Goal: Task Accomplishment & Management: Manage account settings

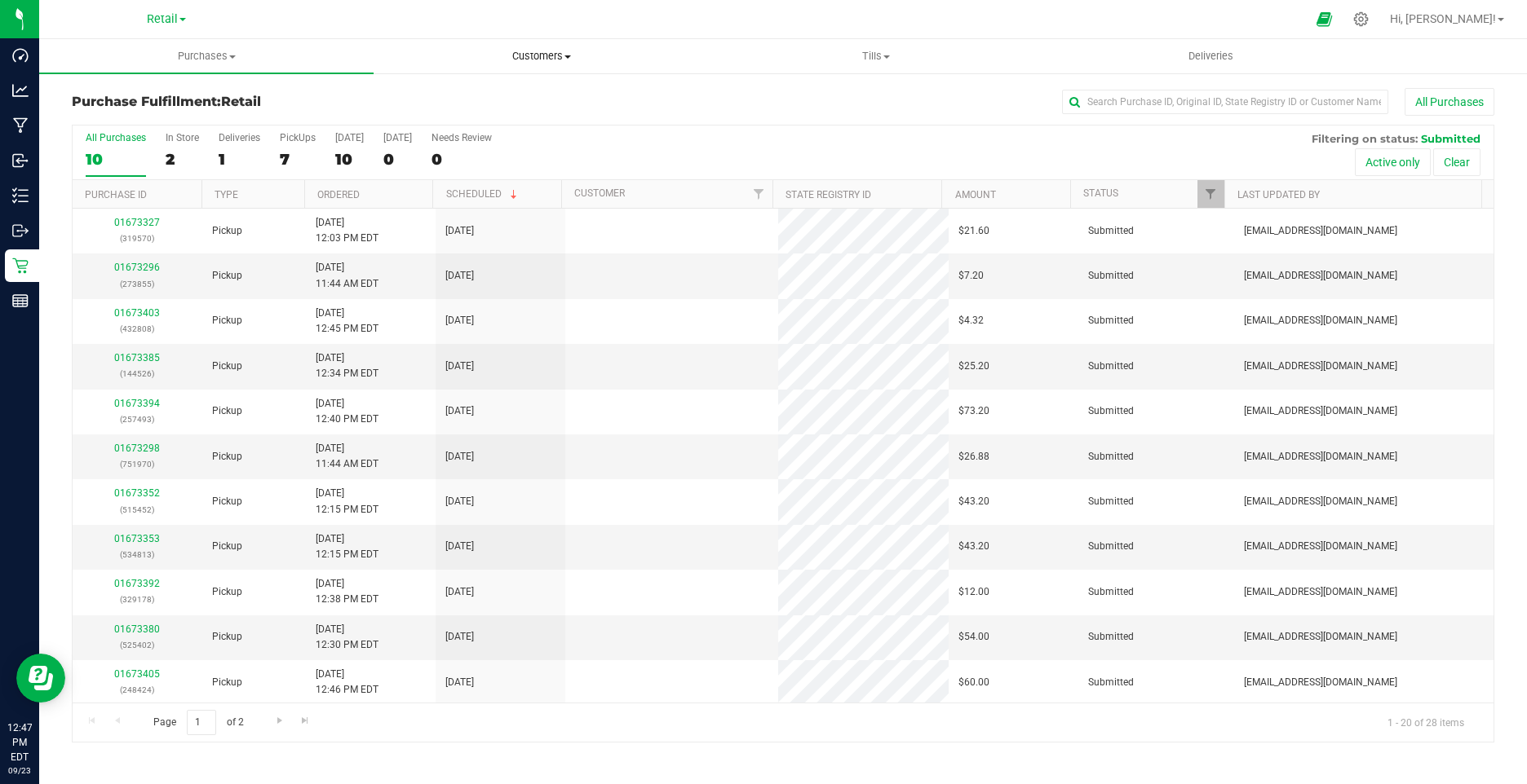
drag, startPoint x: 0, startPoint y: 0, endPoint x: 519, endPoint y: 46, distance: 521.0
click at [519, 46] on uib-tab-heading "Customers All customers Add a new customer All physicians" at bounding box center [541, 56] width 333 height 32
click at [477, 95] on span "All customers" at bounding box center [432, 98] width 117 height 14
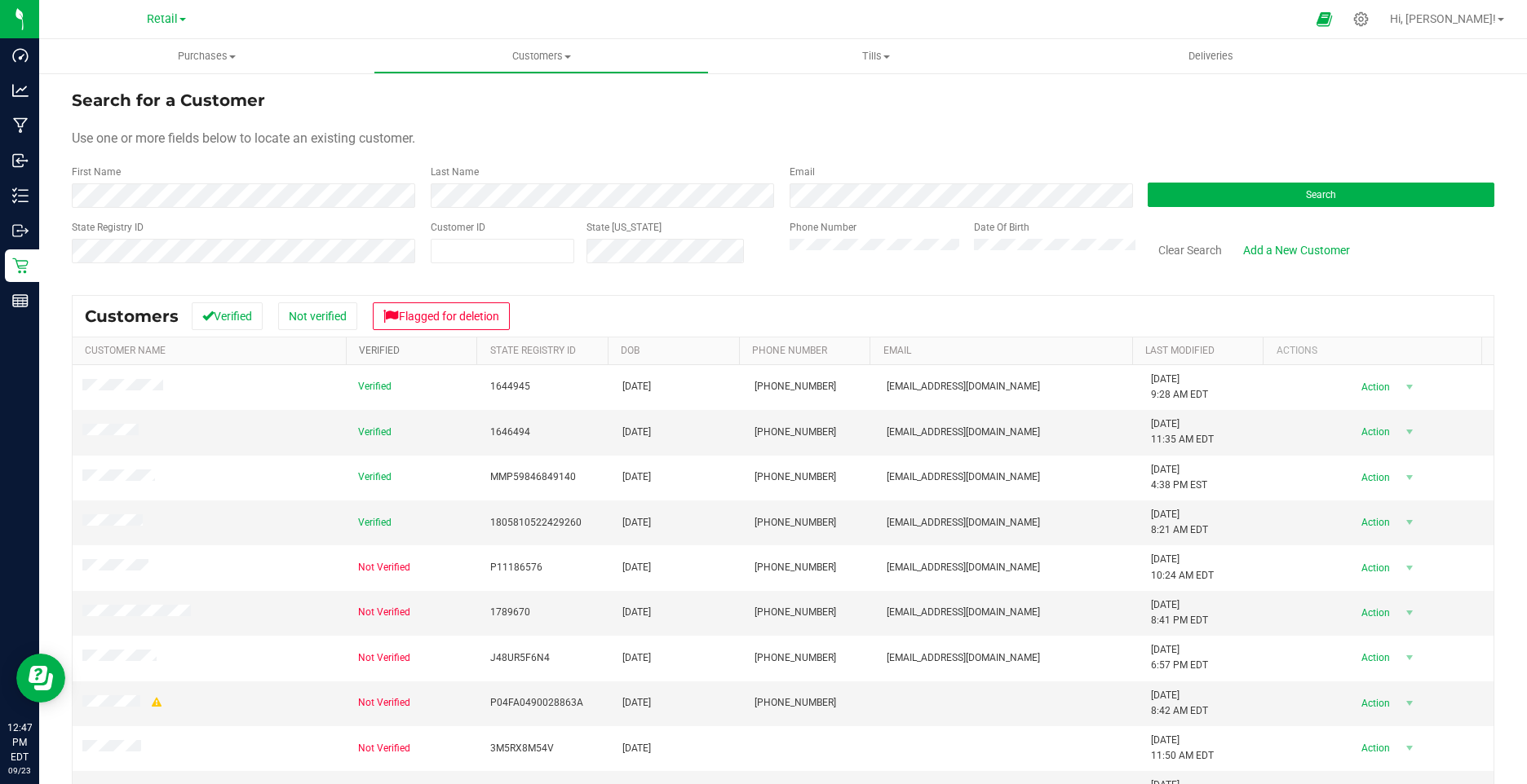
click at [385, 345] on link "Verified" at bounding box center [380, 351] width 41 height 12
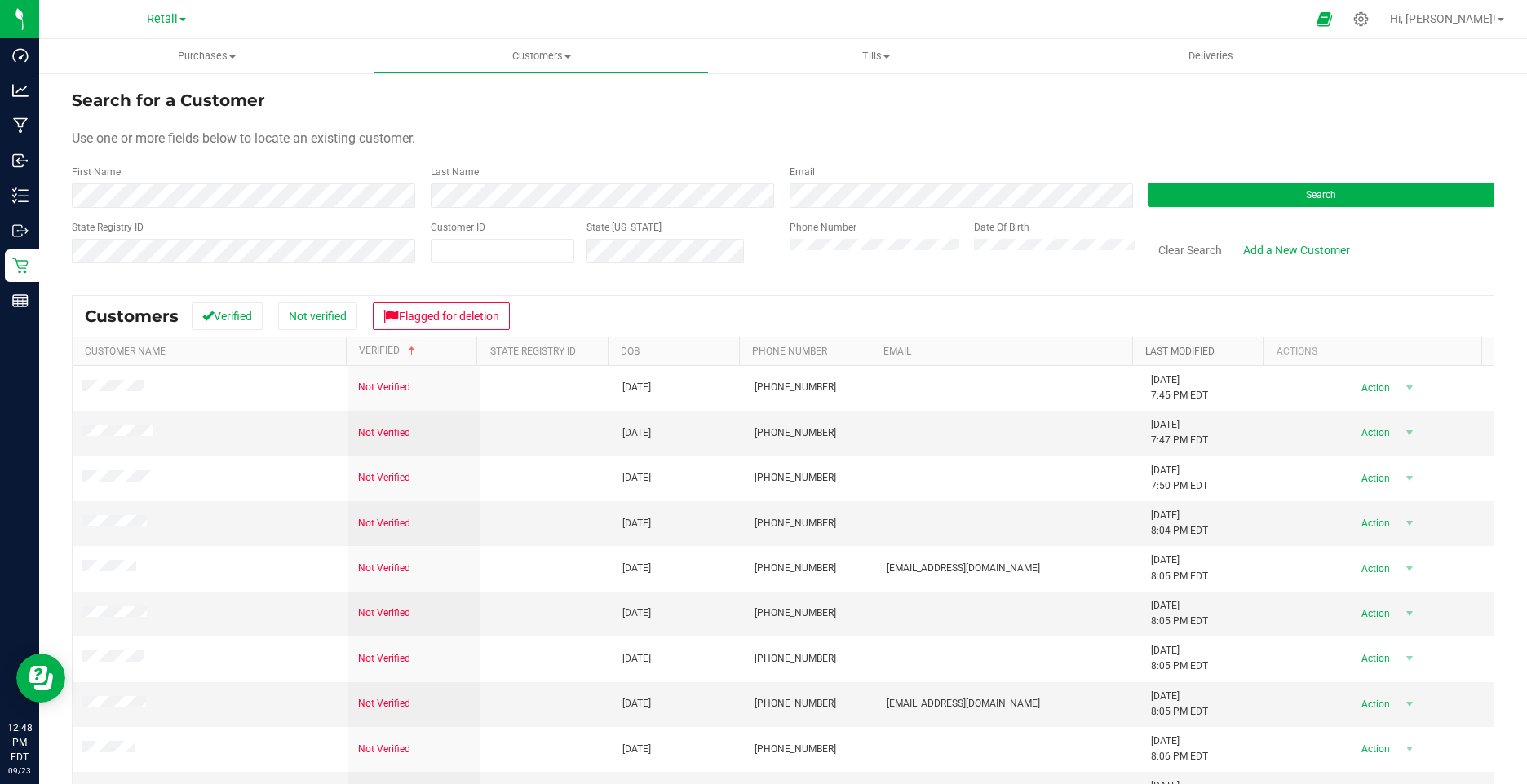
click at [1183, 356] on link "Last Modified" at bounding box center [1180, 351] width 69 height 12
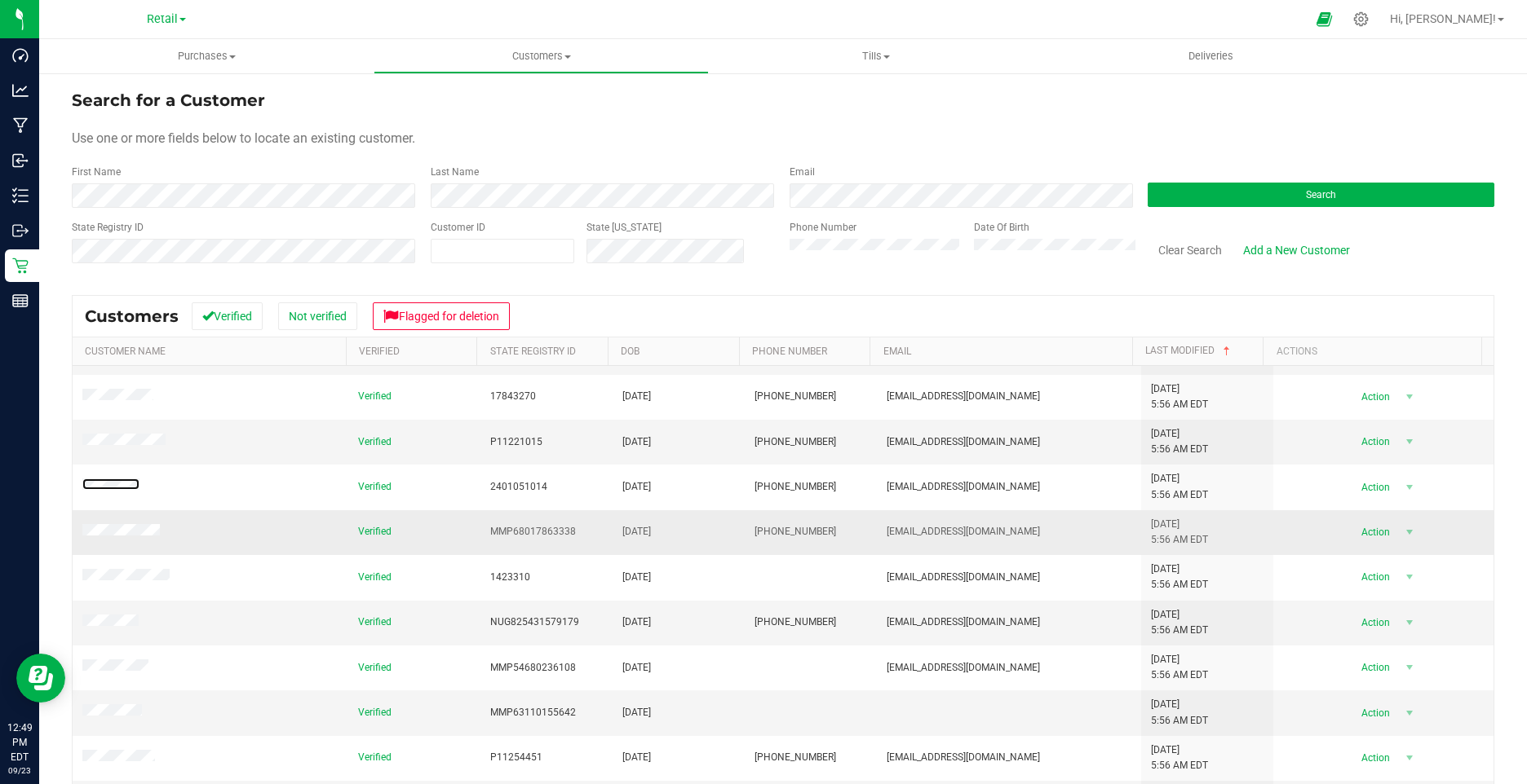
scroll to position [163, 0]
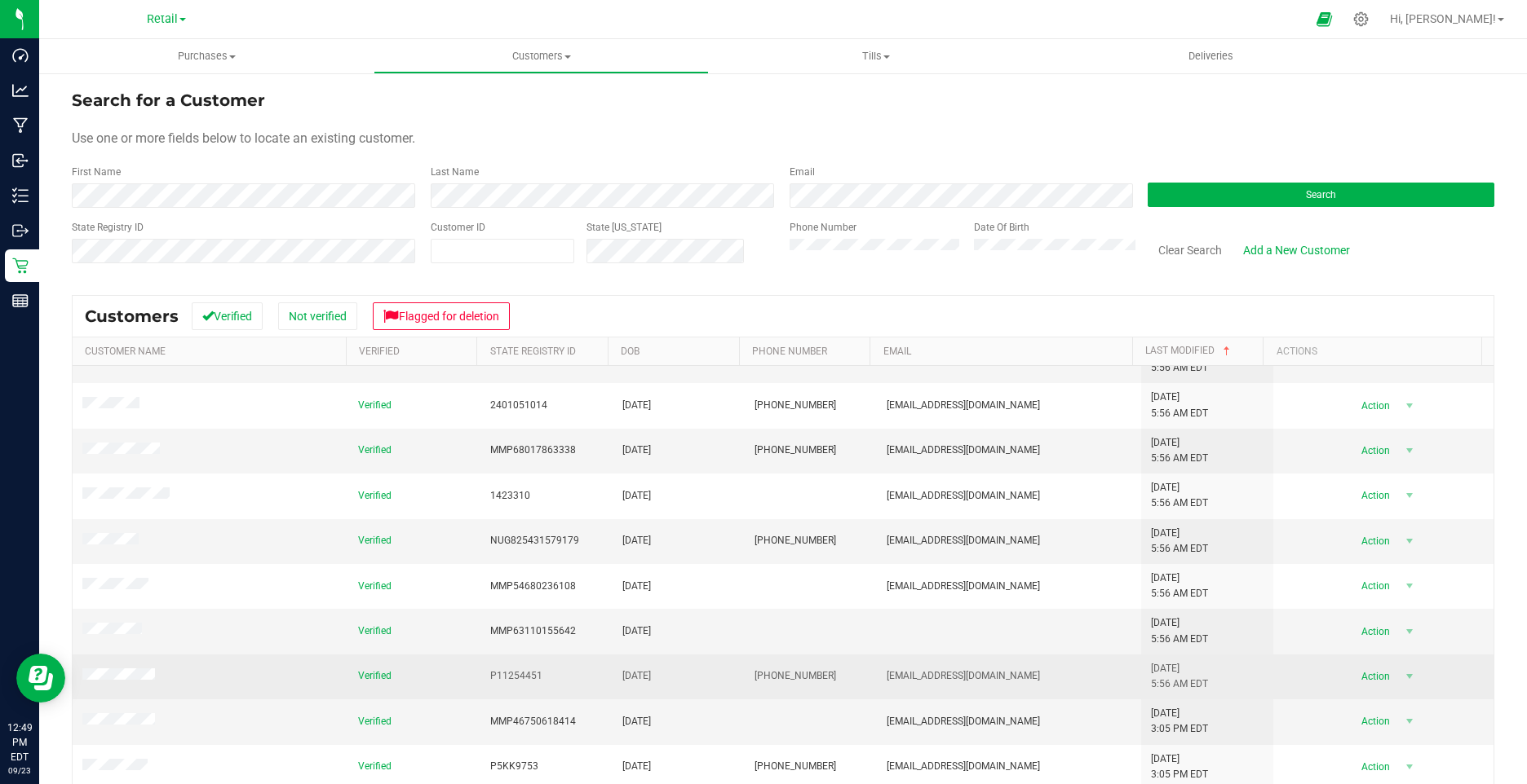
drag, startPoint x: 103, startPoint y: 683, endPoint x: 81, endPoint y: 675, distance: 23.4
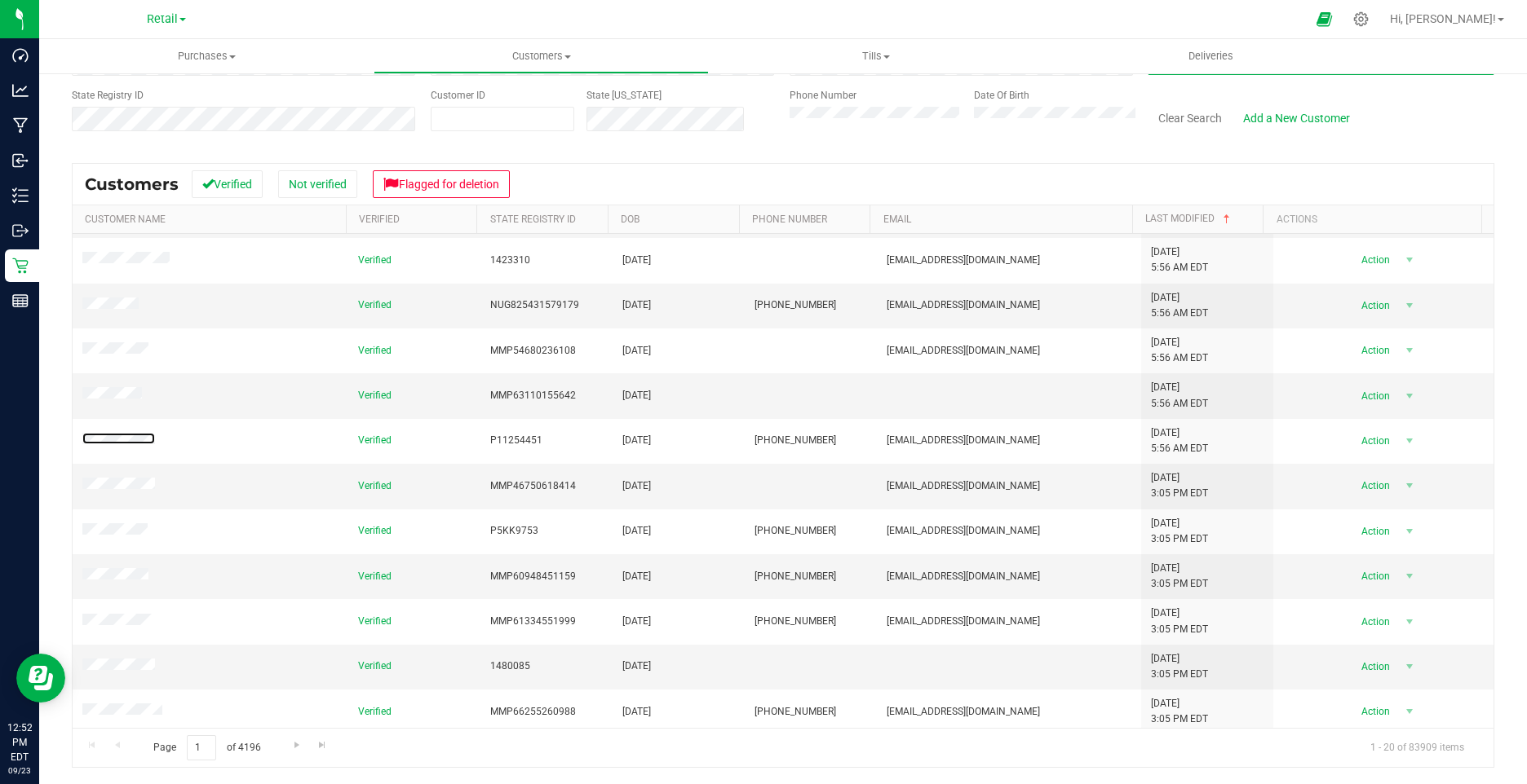
scroll to position [409, 0]
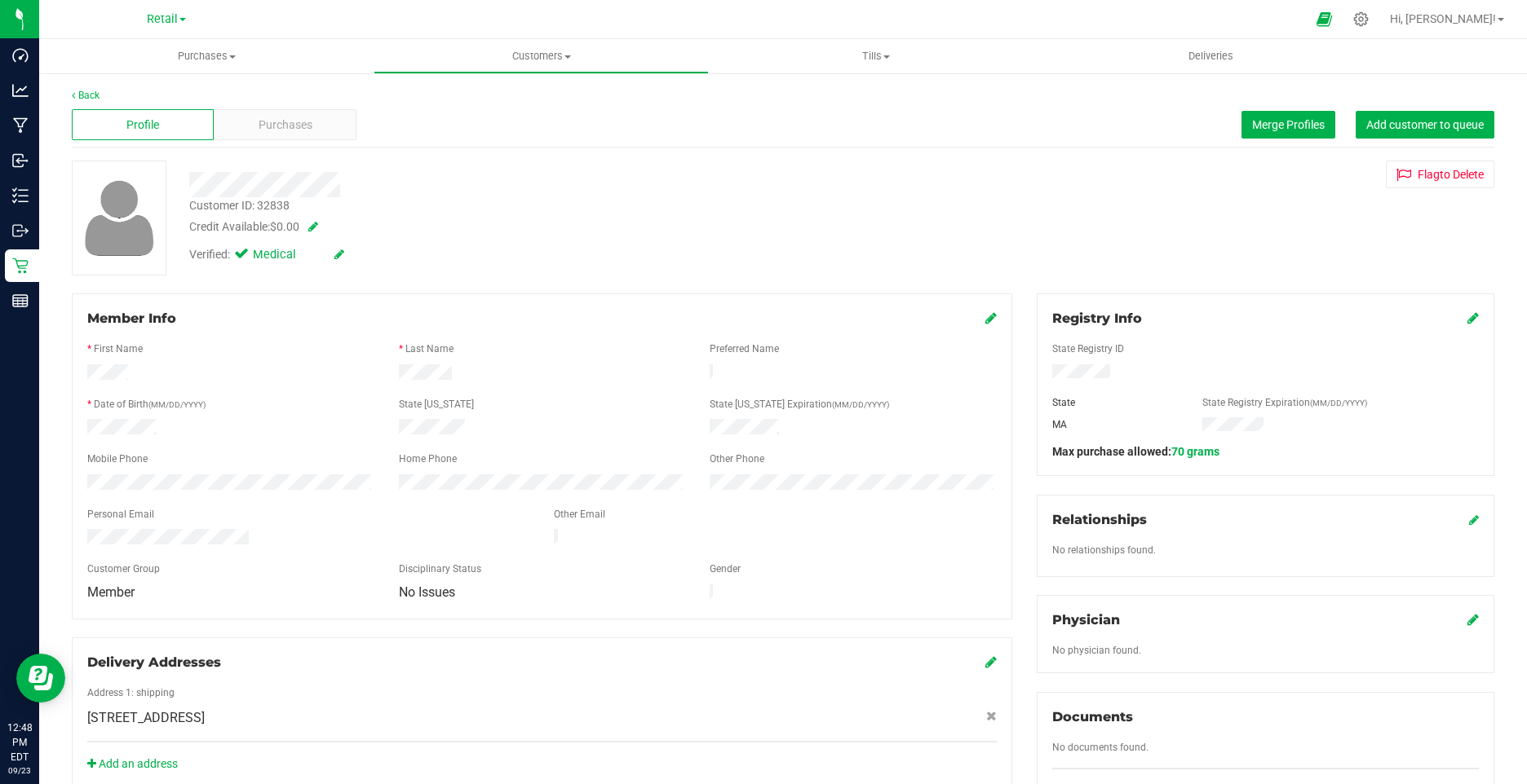
click at [342, 254] on icon at bounding box center [340, 255] width 10 height 12
click at [243, 256] on icon at bounding box center [245, 256] width 11 height 0
click at [0, 0] on input "Medical" at bounding box center [0, 0] width 0 height 0
click at [360, 250] on icon at bounding box center [357, 255] width 13 height 12
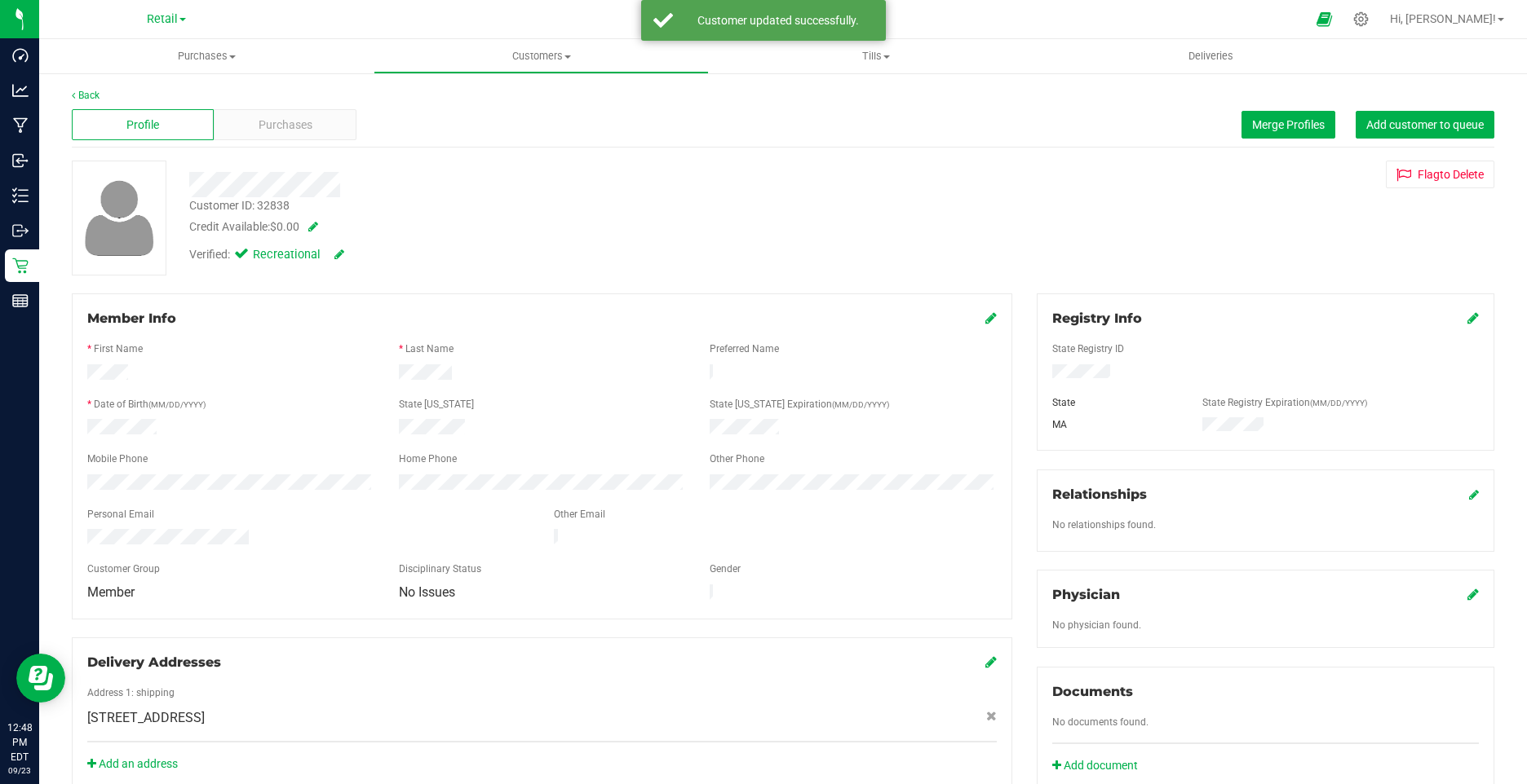
click at [985, 319] on icon at bounding box center [991, 317] width 12 height 13
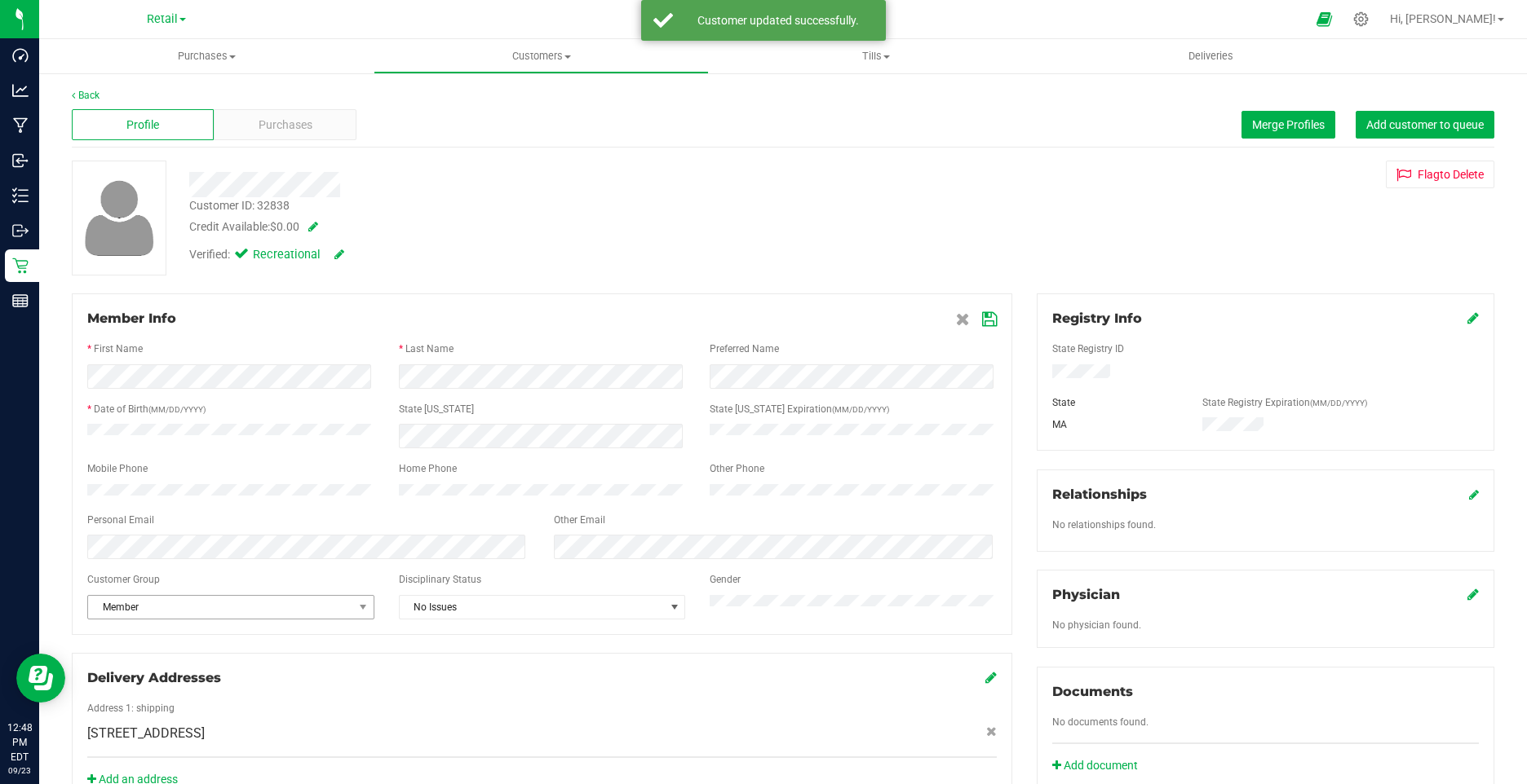
click at [167, 615] on span "Member" at bounding box center [221, 607] width 265 height 22
click at [126, 648] on li "None" at bounding box center [228, 644] width 282 height 24
click at [983, 321] on icon at bounding box center [989, 319] width 15 height 13
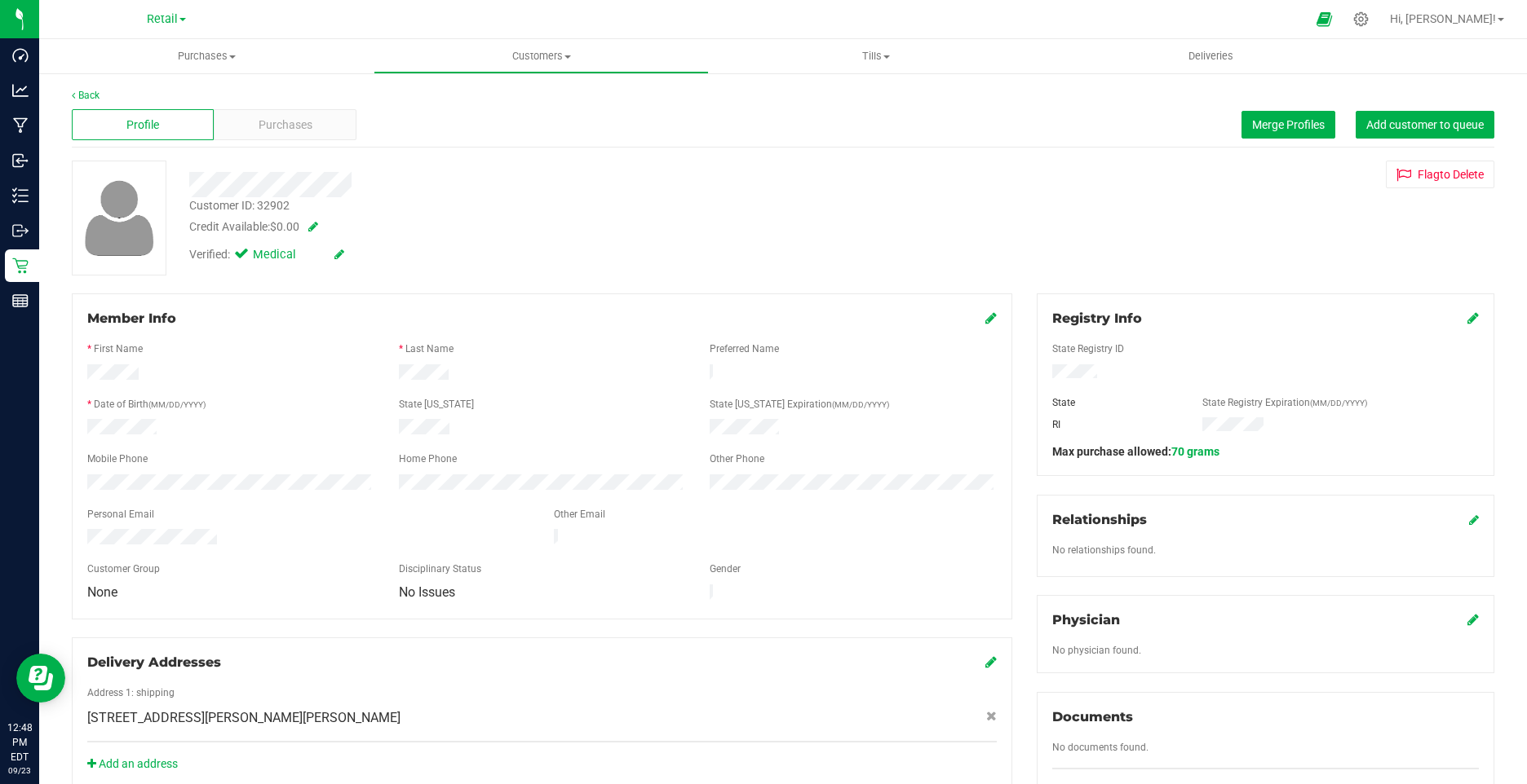
click at [335, 254] on icon at bounding box center [340, 255] width 10 height 12
click at [242, 256] on icon at bounding box center [245, 256] width 11 height 0
click at [0, 0] on input "Medical" at bounding box center [0, 0] width 0 height 0
click at [354, 256] on icon at bounding box center [357, 255] width 13 height 12
click at [342, 260] on icon at bounding box center [340, 255] width 10 height 12
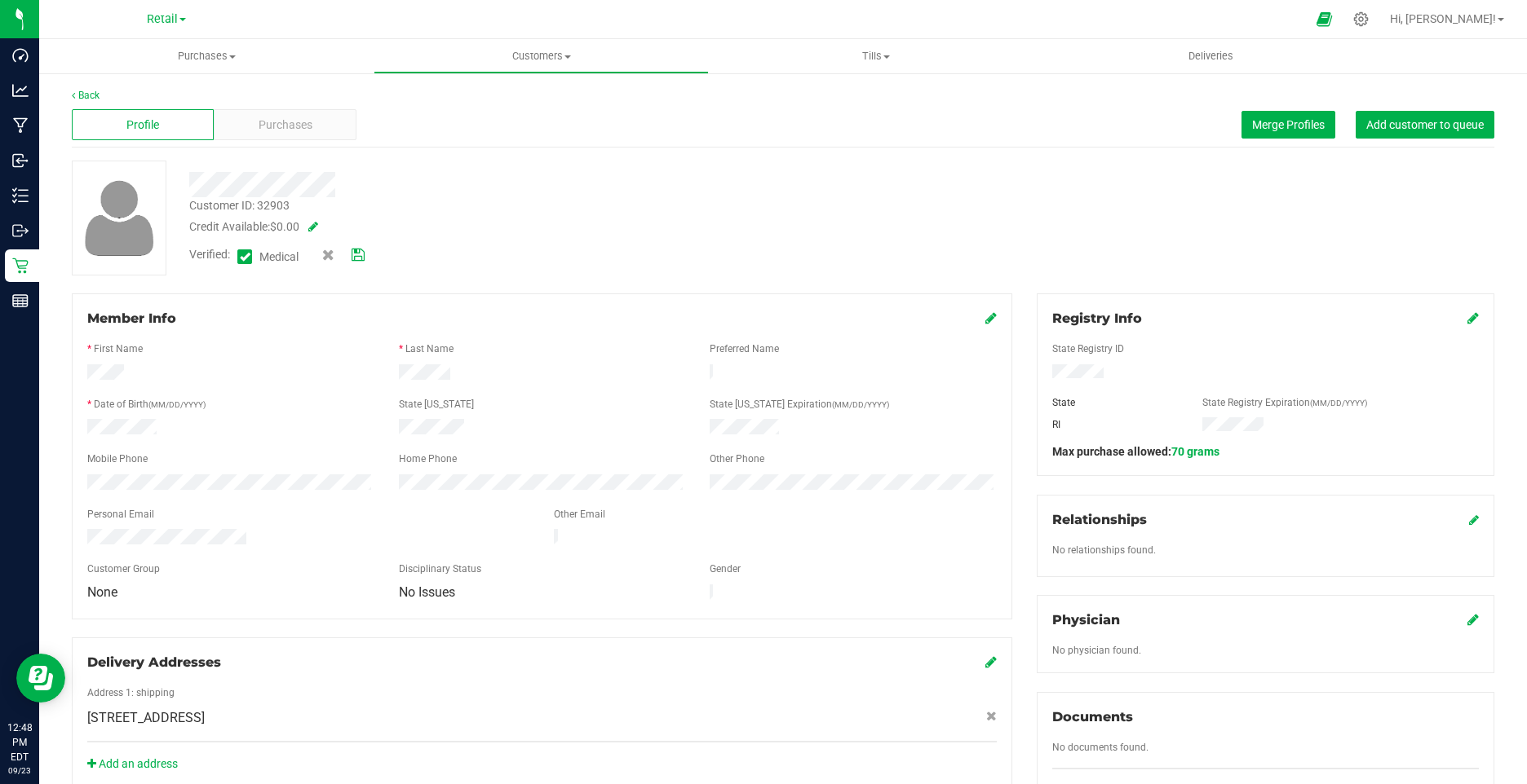
click at [246, 256] on icon at bounding box center [245, 256] width 11 height 0
click at [0, 0] on input "Medical" at bounding box center [0, 0] width 0 height 0
click at [365, 256] on icon at bounding box center [357, 255] width 13 height 12
click at [341, 256] on icon at bounding box center [340, 255] width 10 height 12
click at [238, 263] on span at bounding box center [244, 256] width 15 height 15
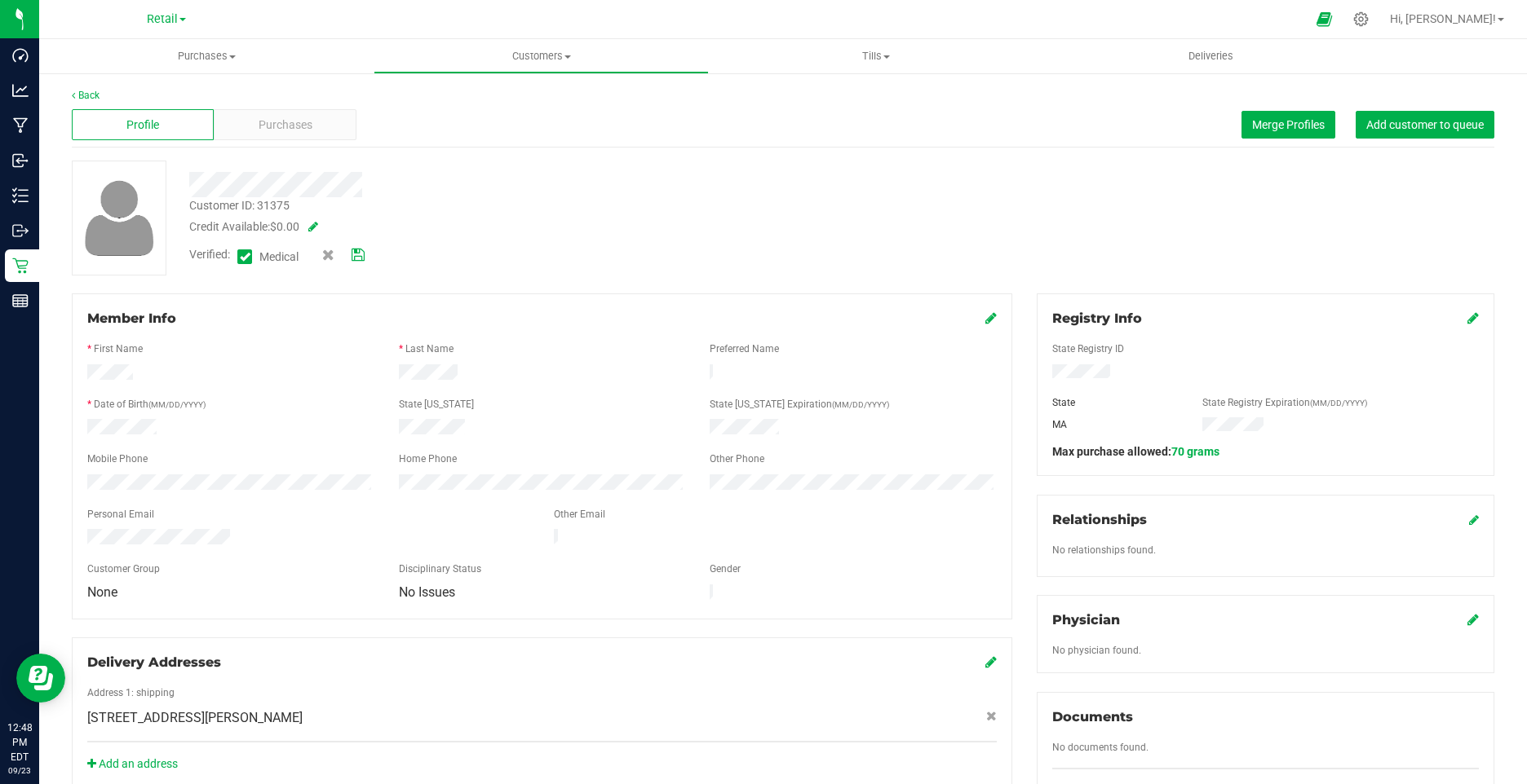
click at [0, 0] on input "Medical" at bounding box center [0, 0] width 0 height 0
click at [358, 260] on icon at bounding box center [357, 255] width 13 height 12
click at [336, 259] on icon at bounding box center [340, 255] width 10 height 12
click at [254, 263] on label "Medical" at bounding box center [271, 256] width 68 height 21
click at [0, 0] on input "Medical" at bounding box center [0, 0] width 0 height 0
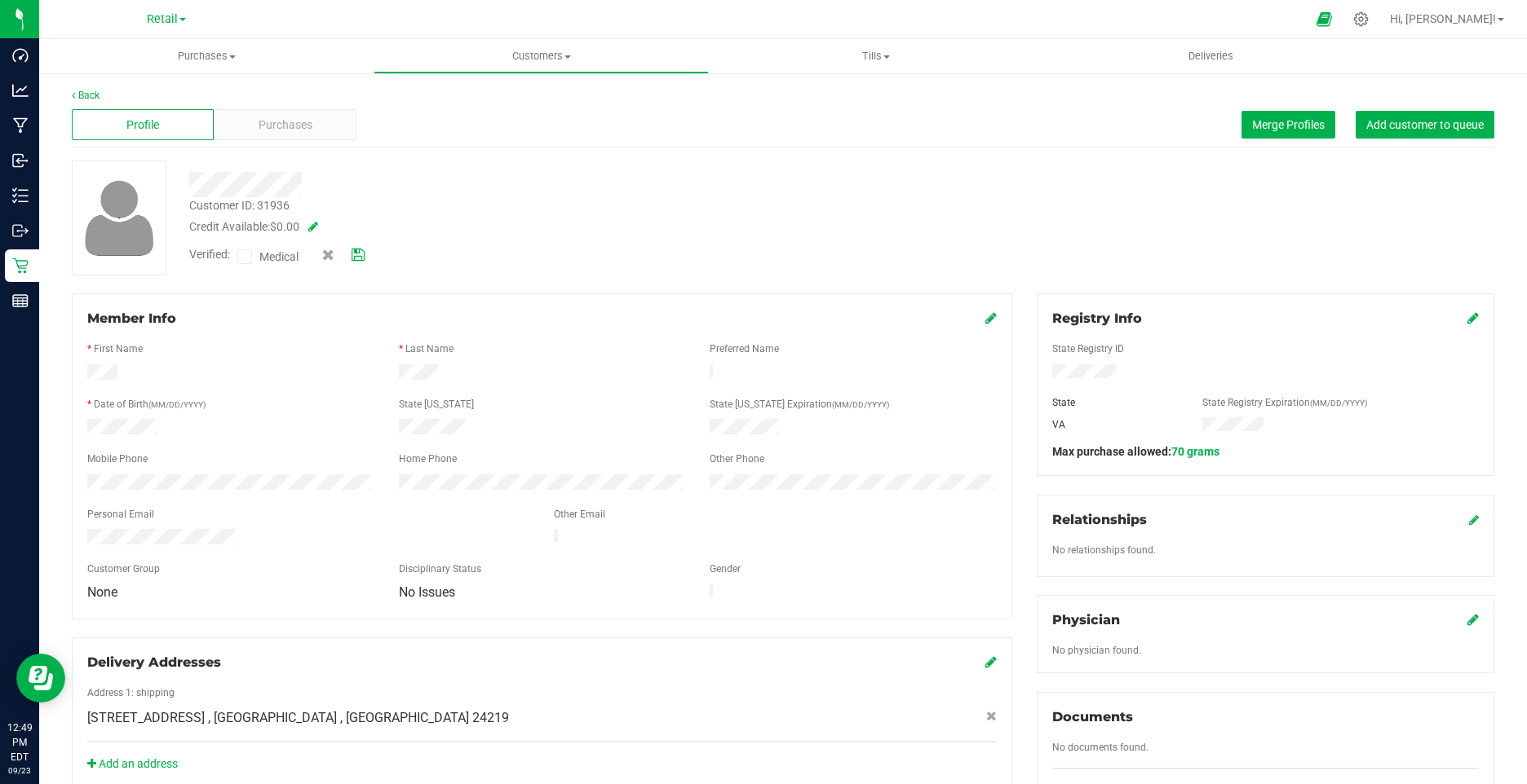
click at [372, 254] on div "Verified: Medical" at bounding box center [297, 256] width 241 height 21
click at [356, 255] on icon at bounding box center [357, 255] width 13 height 12
click at [339, 256] on icon at bounding box center [340, 255] width 10 height 12
click at [241, 256] on icon at bounding box center [245, 256] width 11 height 0
click at [0, 0] on input "Medical" at bounding box center [0, 0] width 0 height 0
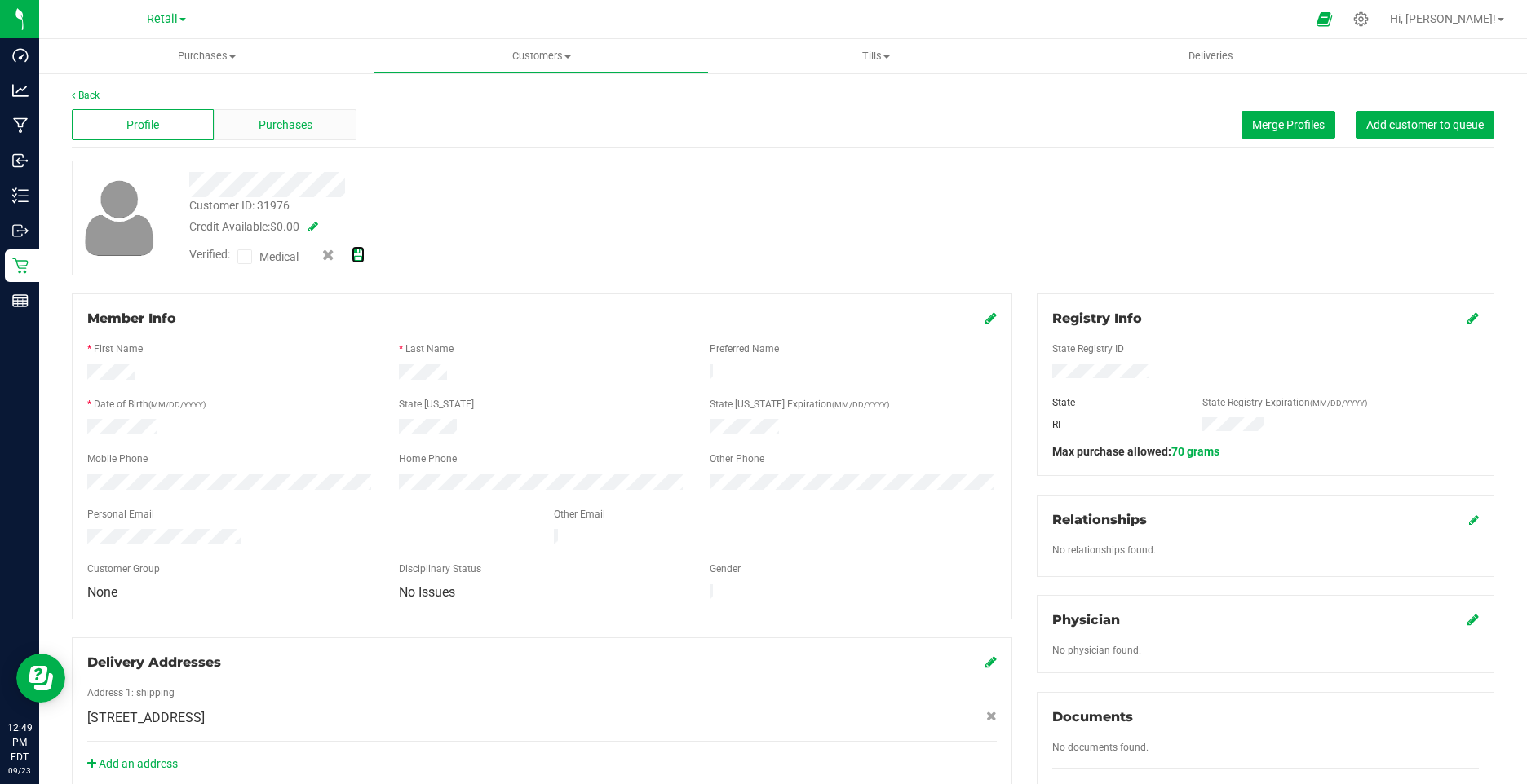
drag, startPoint x: 361, startPoint y: 246, endPoint x: 348, endPoint y: 120, distance: 126.7
click at [361, 246] on link at bounding box center [357, 255] width 13 height 18
click at [337, 256] on icon at bounding box center [340, 255] width 10 height 12
click at [246, 256] on icon at bounding box center [245, 256] width 11 height 0
click at [0, 0] on input "Medical" at bounding box center [0, 0] width 0 height 0
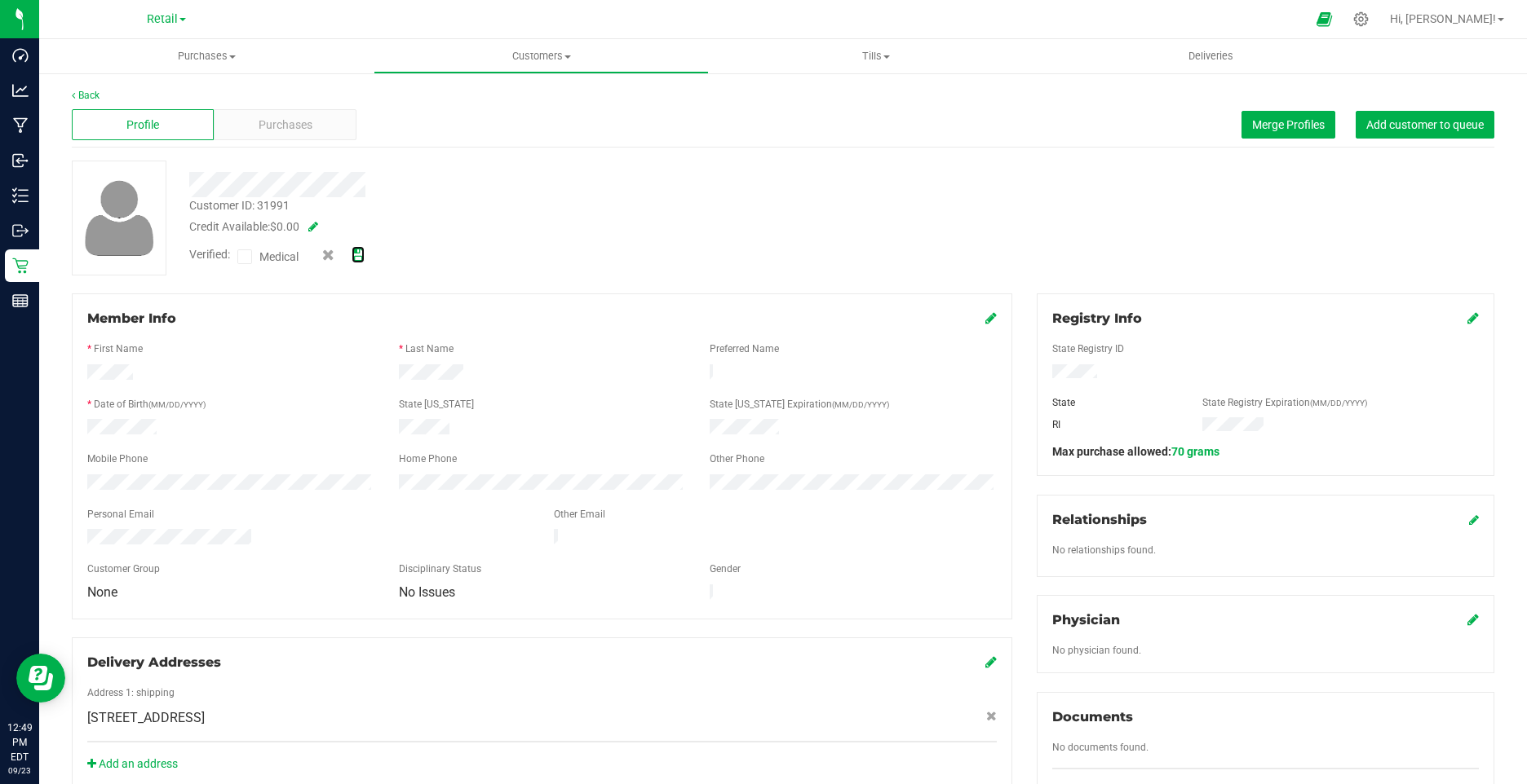
click at [359, 258] on icon at bounding box center [357, 255] width 13 height 12
click at [340, 253] on icon at bounding box center [340, 255] width 10 height 12
click at [243, 256] on icon at bounding box center [245, 256] width 11 height 0
click at [0, 0] on input "Medical" at bounding box center [0, 0] width 0 height 0
drag, startPoint x: 361, startPoint y: 252, endPoint x: 378, endPoint y: 87, distance: 165.9
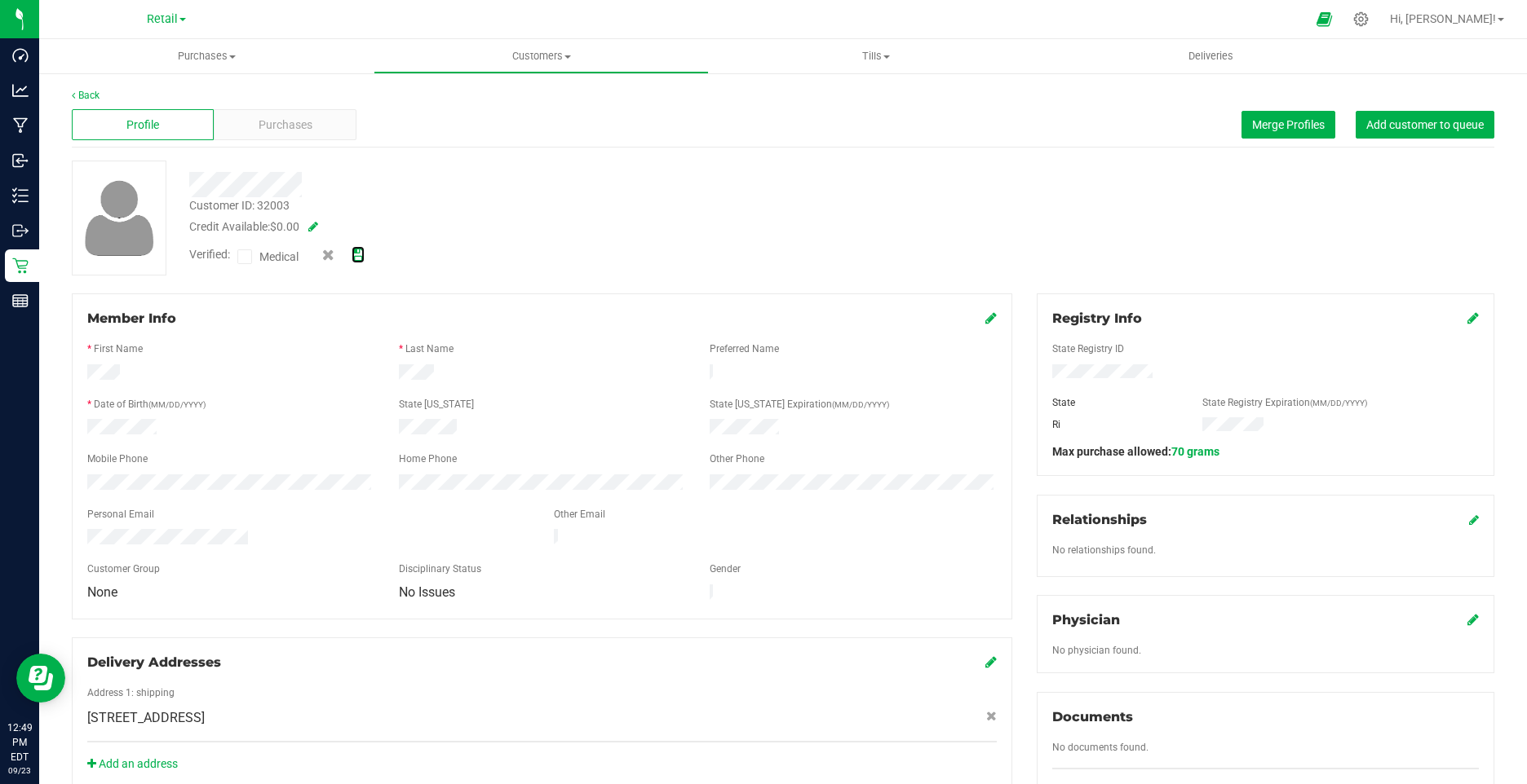
click at [361, 252] on icon at bounding box center [357, 255] width 13 height 12
click at [342, 254] on icon at bounding box center [340, 255] width 10 height 12
drag, startPoint x: 245, startPoint y: 260, endPoint x: 345, endPoint y: 246, distance: 101.0
click at [245, 256] on icon at bounding box center [245, 256] width 11 height 0
click at [0, 0] on input "Medical" at bounding box center [0, 0] width 0 height 0
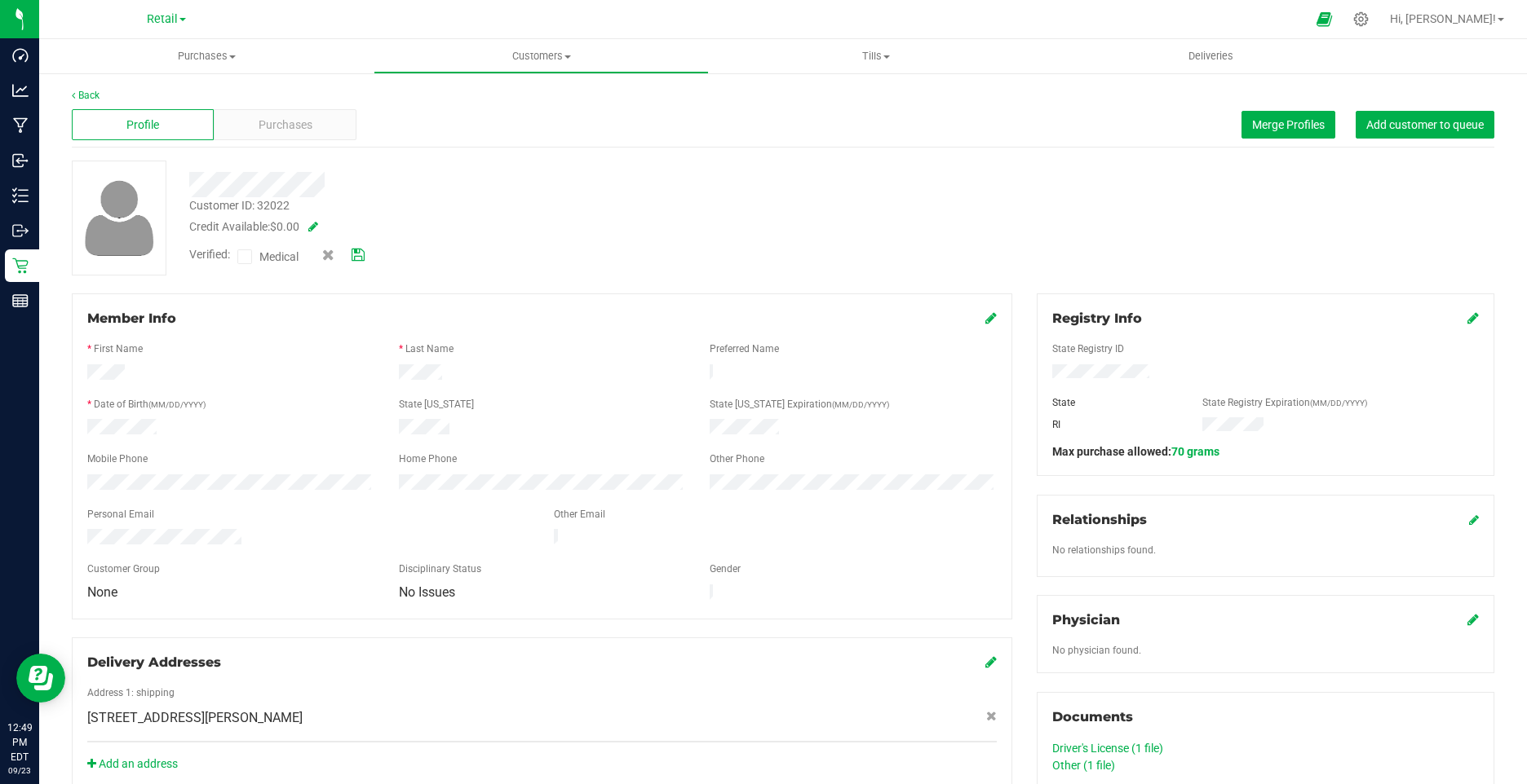
click at [358, 246] on link at bounding box center [357, 255] width 13 height 18
click at [339, 254] on icon at bounding box center [340, 255] width 10 height 12
click at [239, 256] on span at bounding box center [244, 256] width 15 height 15
click at [0, 0] on input "Medical" at bounding box center [0, 0] width 0 height 0
click at [356, 255] on icon at bounding box center [357, 255] width 13 height 12
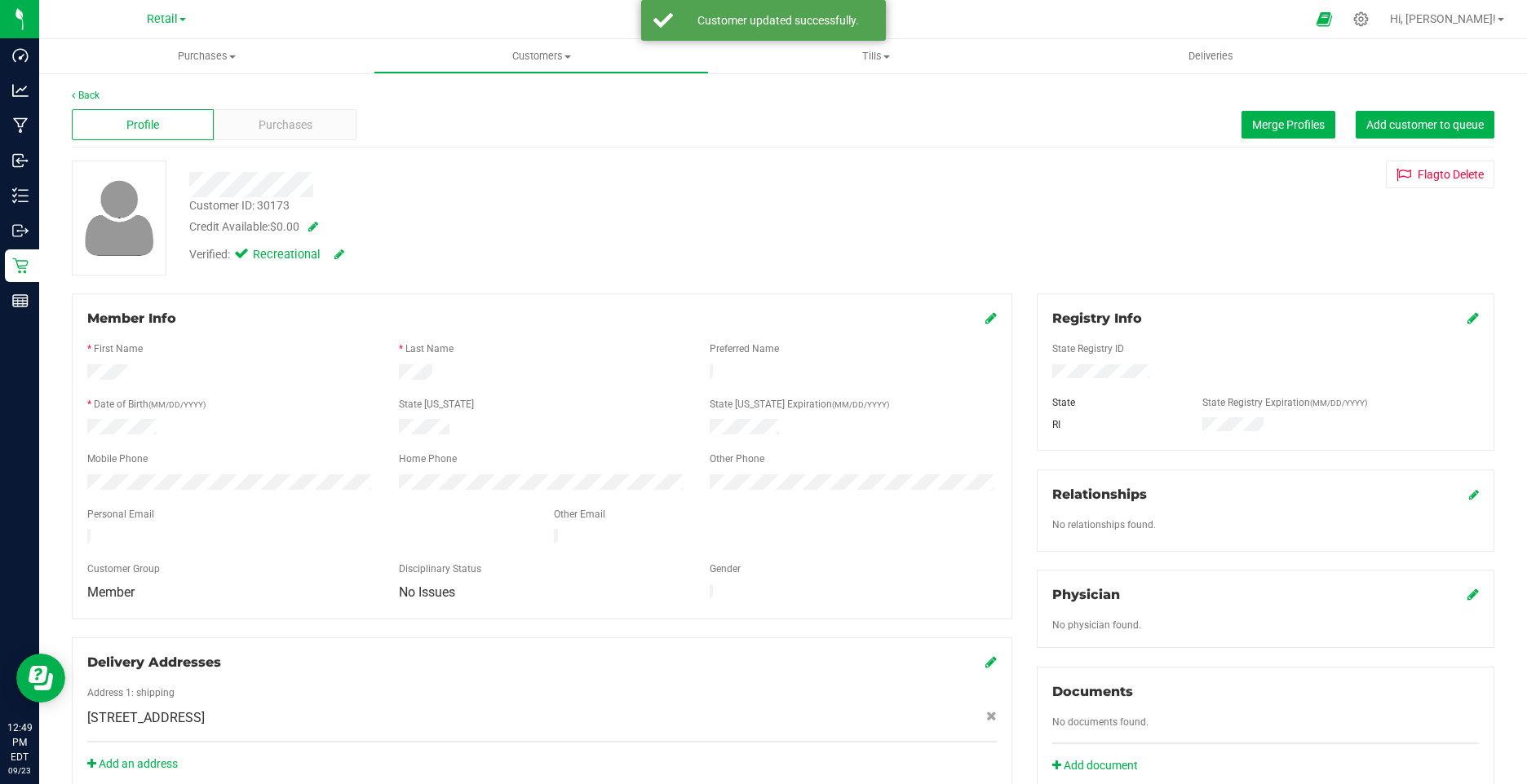
click at [985, 317] on icon at bounding box center [991, 317] width 12 height 13
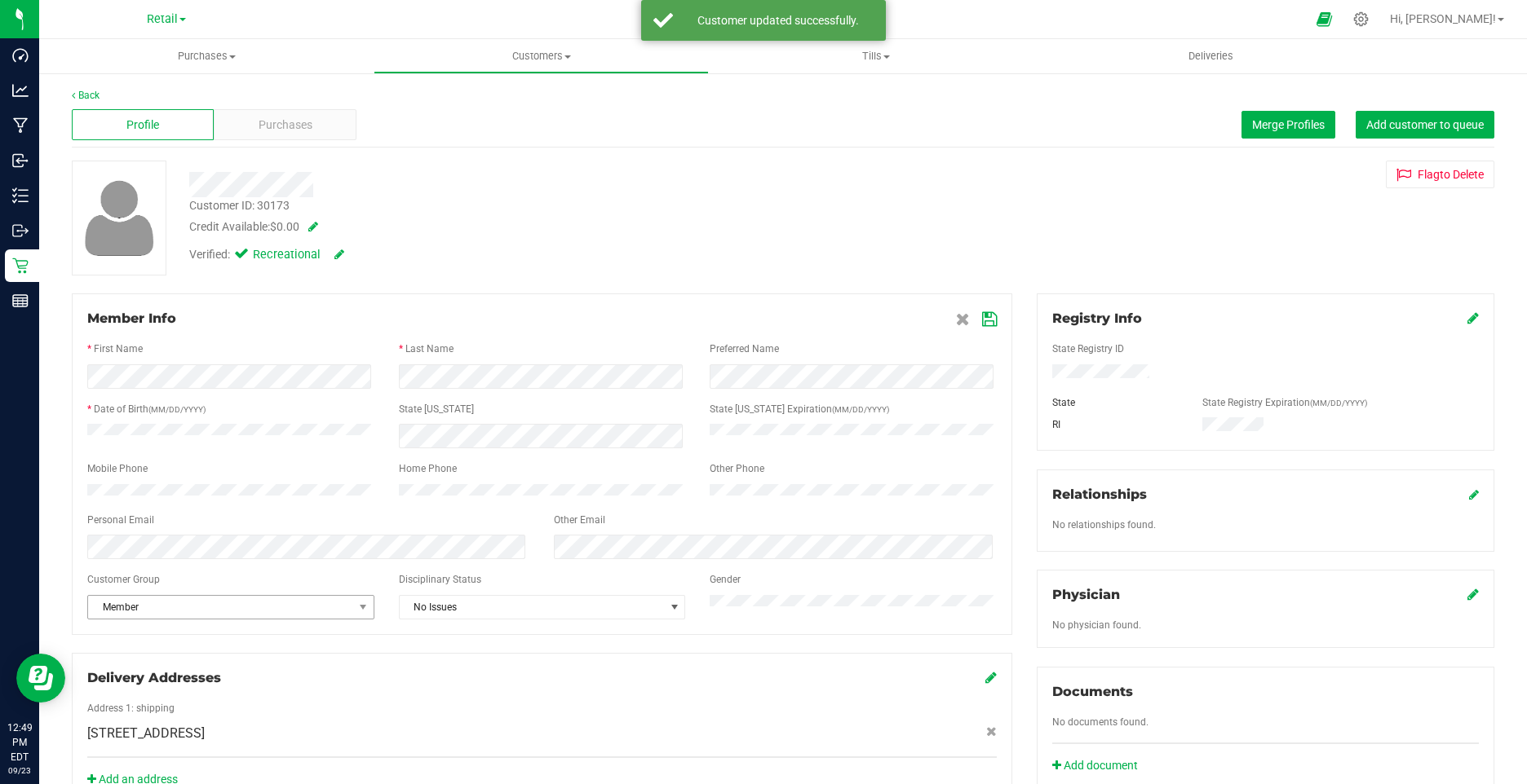
drag, startPoint x: 241, startPoint y: 629, endPoint x: 223, endPoint y: 623, distance: 19.0
click at [240, 629] on div "Member Info * First Name * Last Name Preferred Name * Date of Birth (MM/DD/YYYY…" at bounding box center [542, 464] width 941 height 341
drag, startPoint x: 218, startPoint y: 621, endPoint x: 179, endPoint y: 621, distance: 39.0
click at [217, 619] on span "Member" at bounding box center [221, 607] width 265 height 22
click at [127, 637] on li "None" at bounding box center [228, 644] width 282 height 24
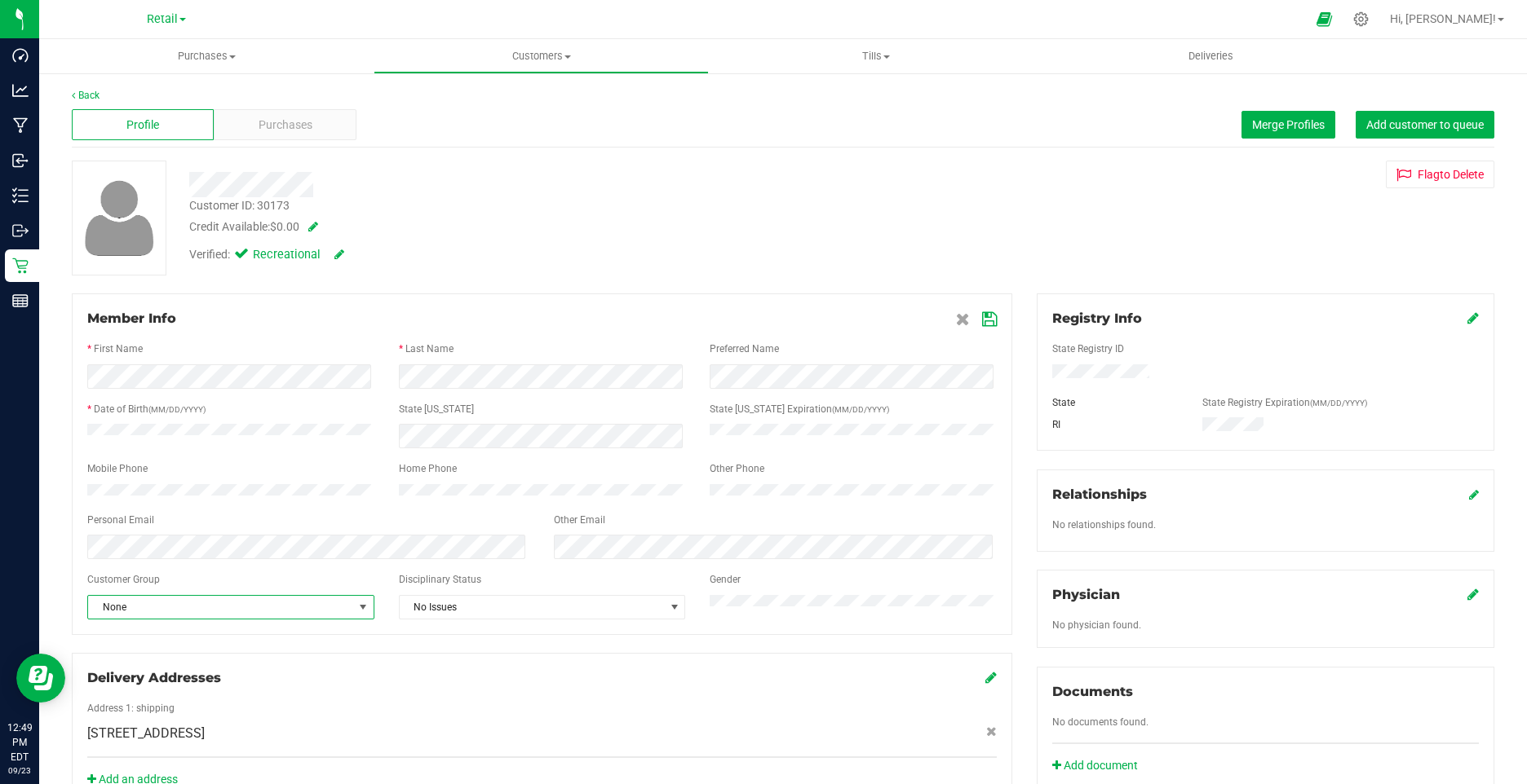
click at [983, 313] on icon at bounding box center [989, 319] width 15 height 13
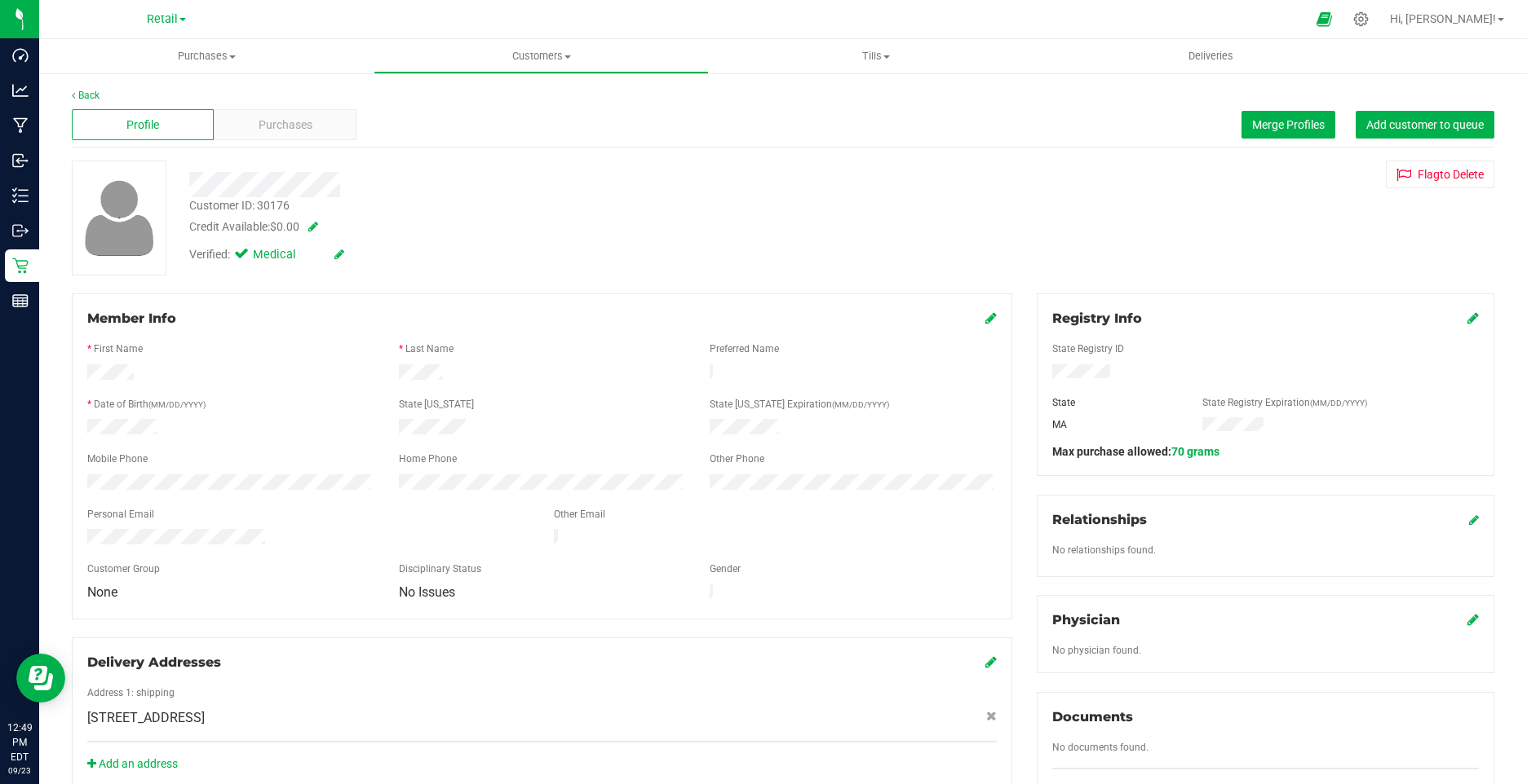
click at [341, 250] on icon at bounding box center [340, 255] width 10 height 12
click at [241, 256] on icon at bounding box center [245, 256] width 11 height 0
click at [0, 0] on input "Medical" at bounding box center [0, 0] width 0 height 0
click at [351, 255] on span at bounding box center [342, 255] width 42 height 18
click at [354, 255] on span at bounding box center [342, 255] width 42 height 18
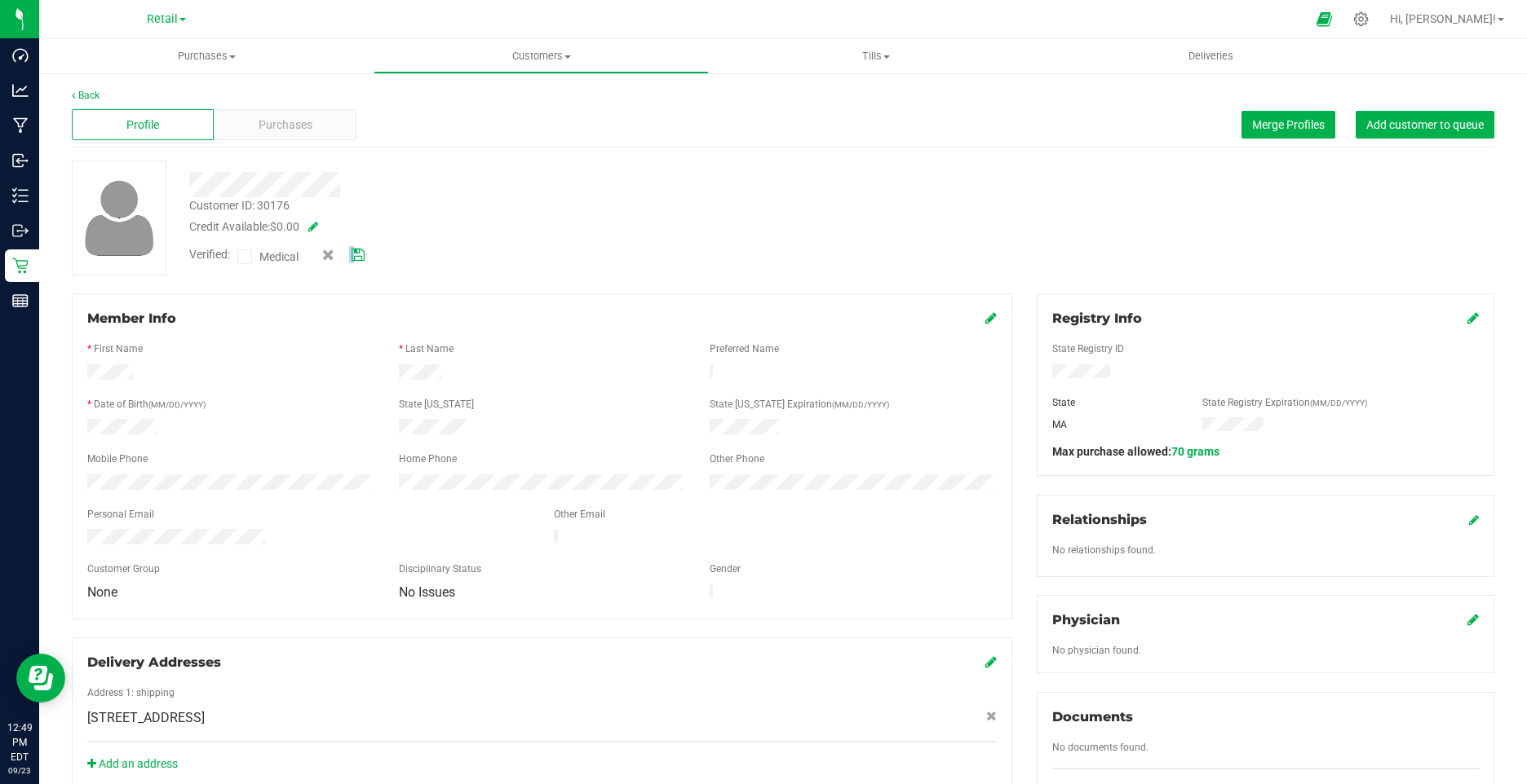
click at [354, 255] on icon at bounding box center [357, 255] width 13 height 12
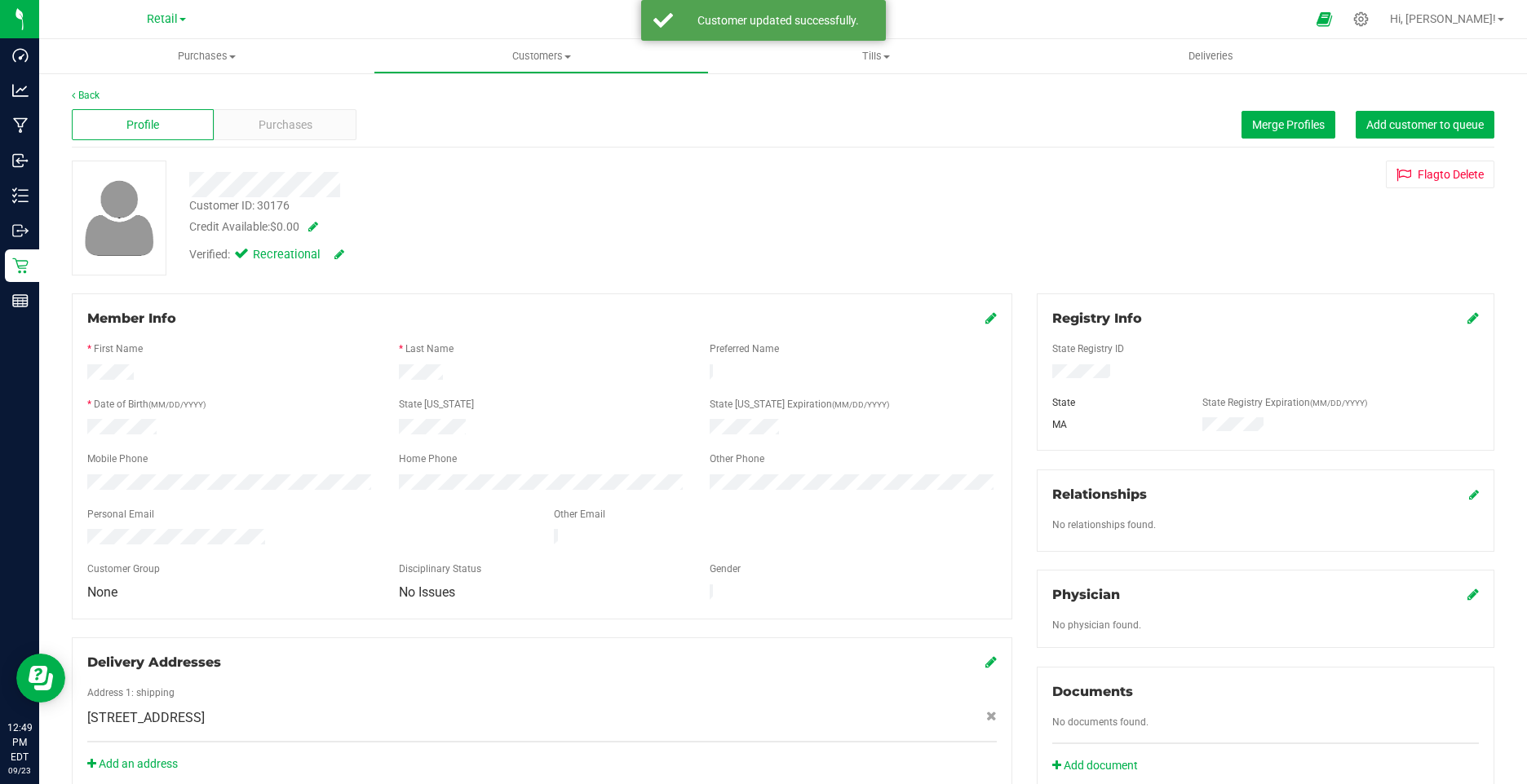
click at [621, 229] on div "Credit Available: $0.00" at bounding box center [539, 227] width 700 height 18
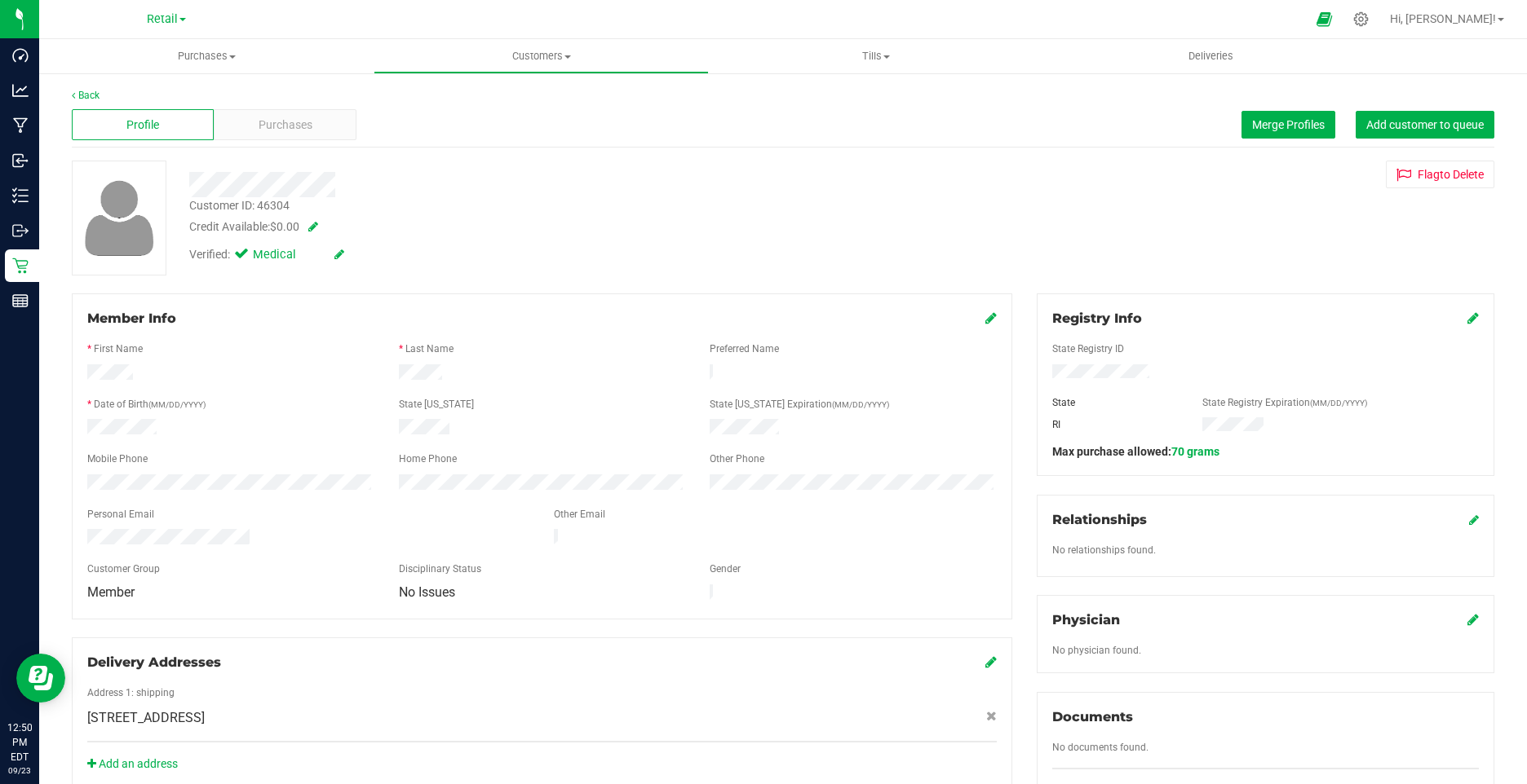
click at [337, 256] on icon at bounding box center [340, 255] width 10 height 12
click at [241, 256] on icon at bounding box center [245, 256] width 11 height 0
click at [0, 0] on input "Medical" at bounding box center [0, 0] width 0 height 0
click at [360, 253] on icon at bounding box center [357, 255] width 13 height 12
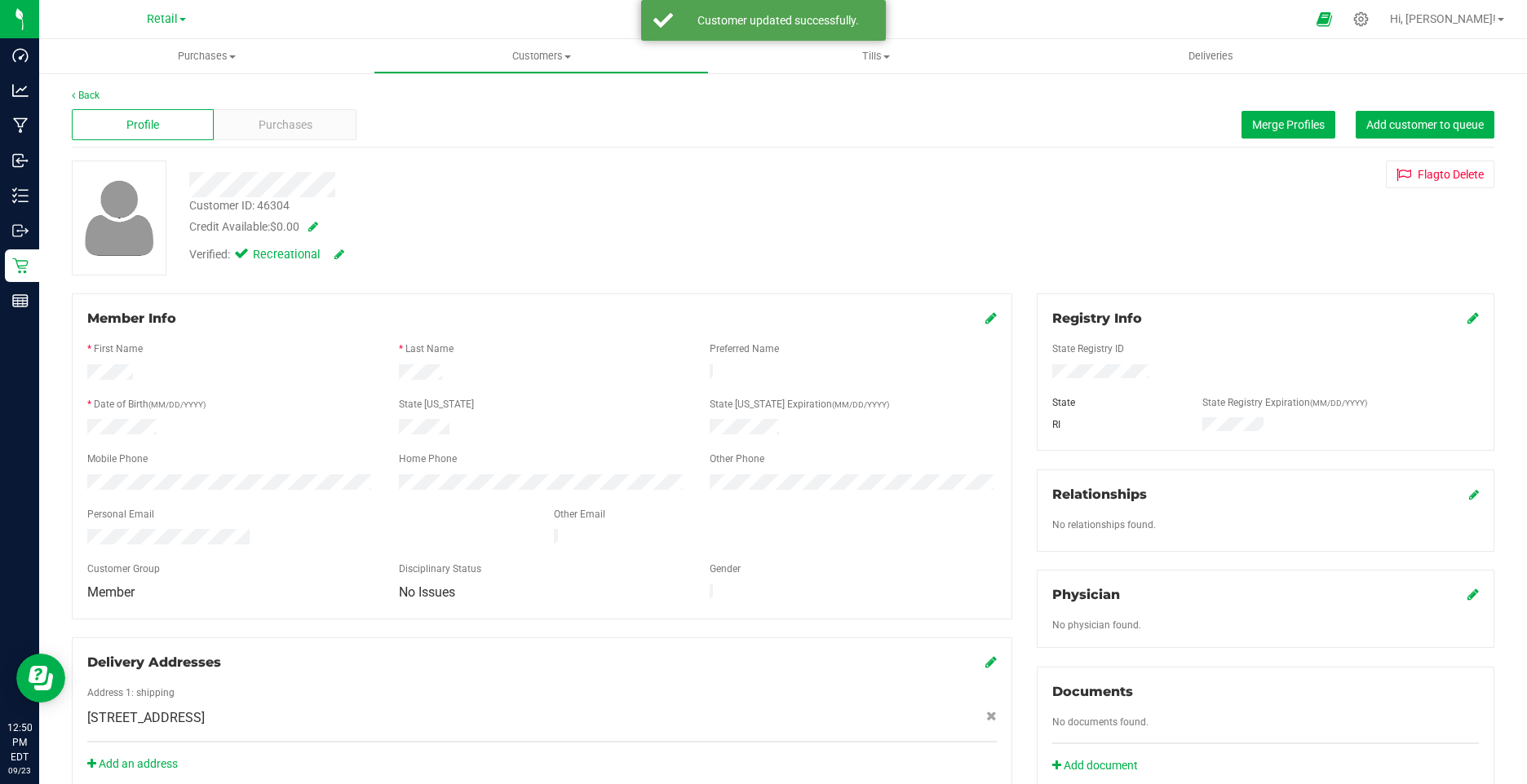
click at [985, 317] on icon at bounding box center [991, 317] width 12 height 13
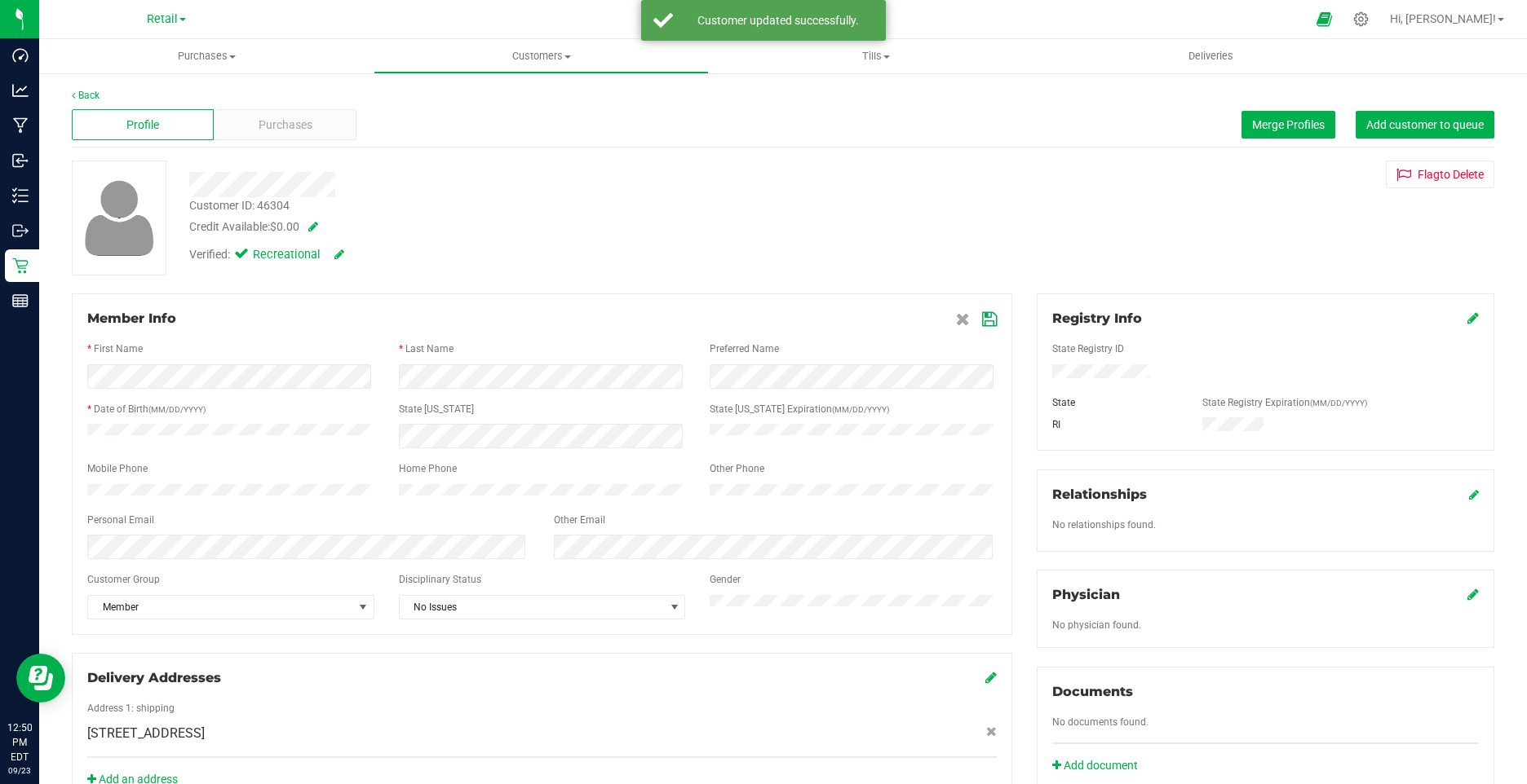
click at [172, 614] on span "Member" at bounding box center [221, 607] width 265 height 22
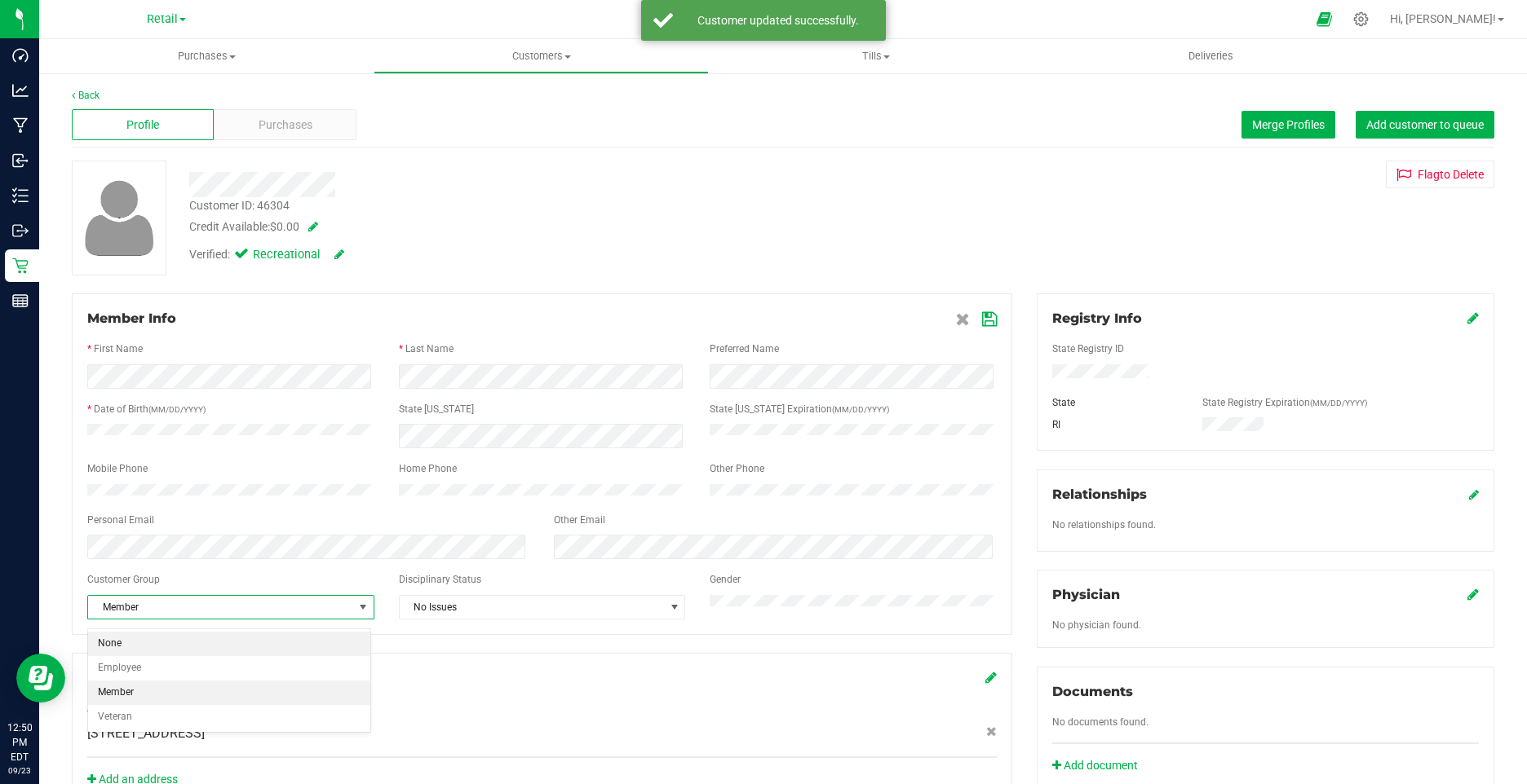
click at [119, 640] on li "None" at bounding box center [228, 644] width 282 height 24
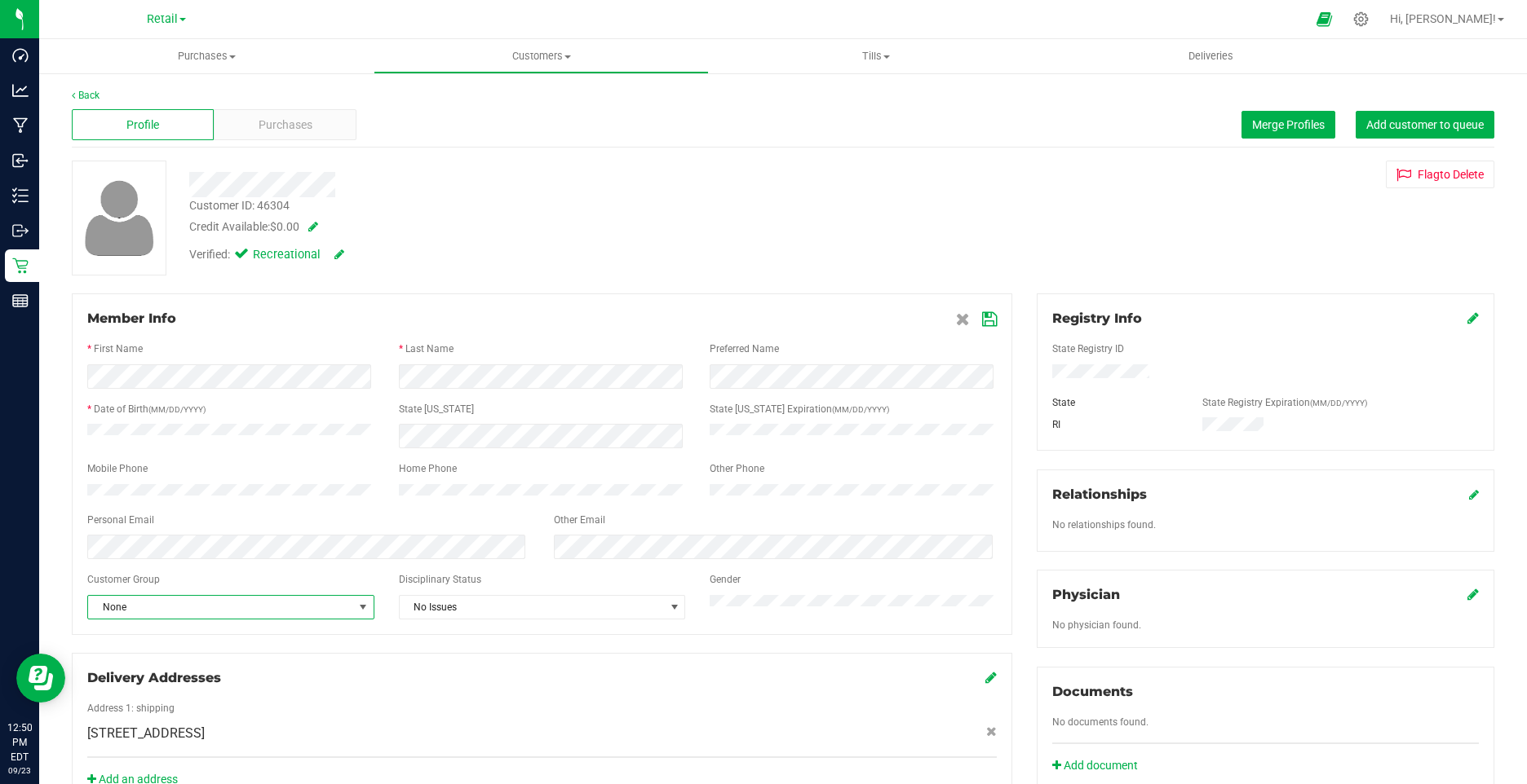
click at [983, 326] on icon at bounding box center [989, 319] width 15 height 13
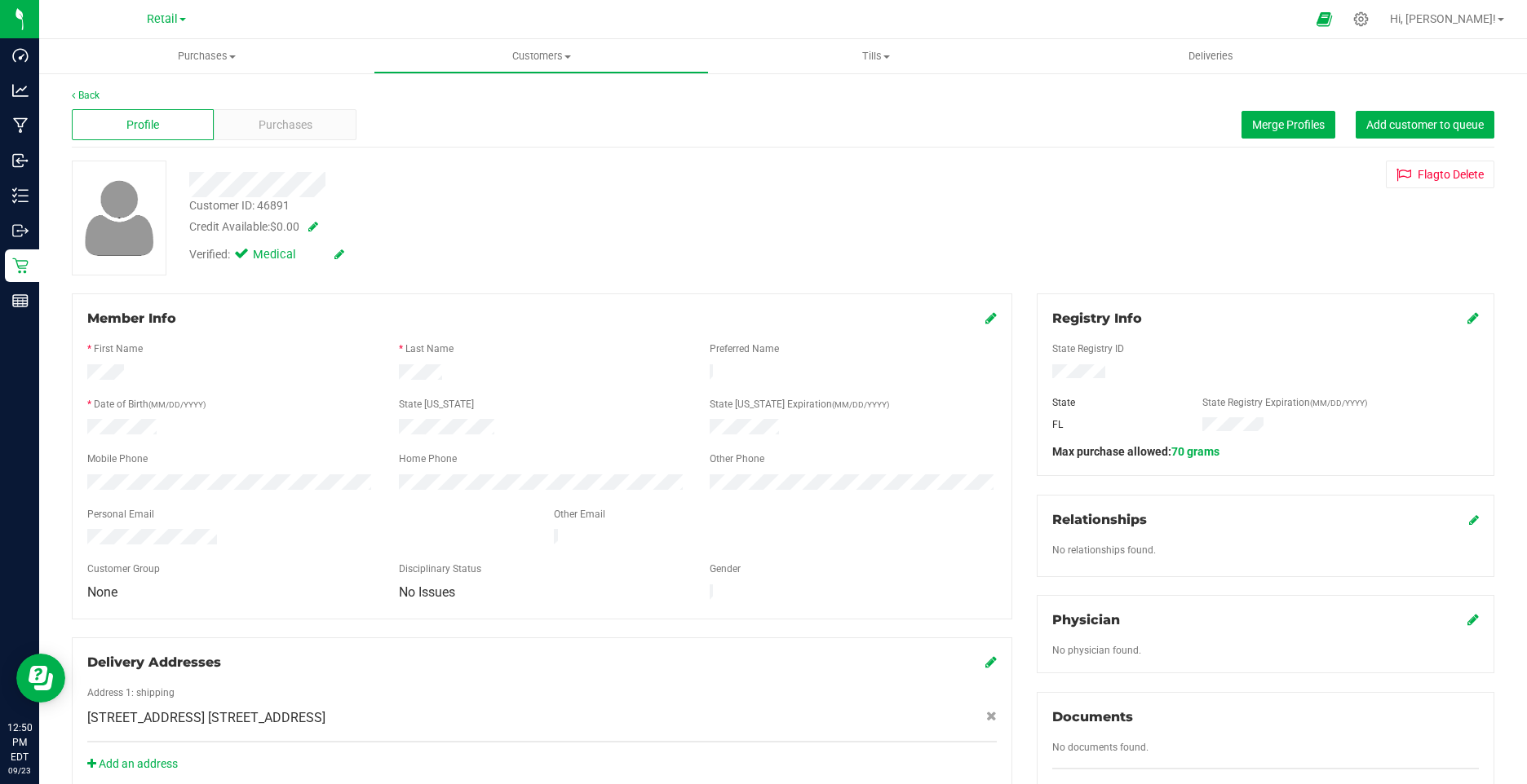
click at [334, 255] on div "Verified: Medical" at bounding box center [266, 255] width 155 height 18
click at [341, 254] on icon at bounding box center [340, 255] width 10 height 12
click at [242, 256] on icon at bounding box center [245, 256] width 11 height 0
click at [0, 0] on input "Medical" at bounding box center [0, 0] width 0 height 0
click at [356, 255] on icon at bounding box center [357, 255] width 13 height 12
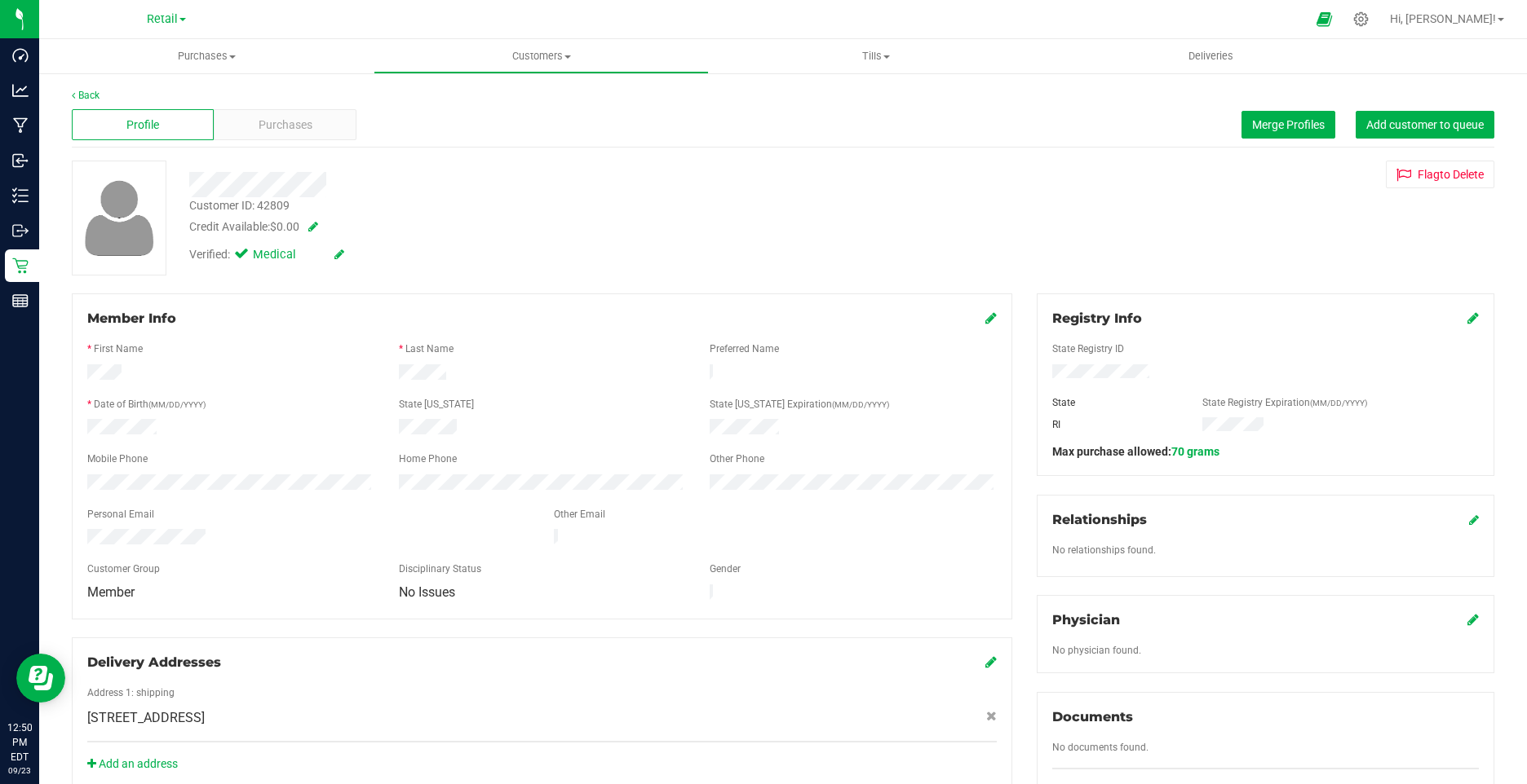
click at [341, 256] on icon at bounding box center [340, 255] width 10 height 12
click at [247, 256] on icon at bounding box center [245, 256] width 11 height 0
click at [0, 0] on input "Medical" at bounding box center [0, 0] width 0 height 0
click at [356, 250] on icon at bounding box center [357, 255] width 13 height 12
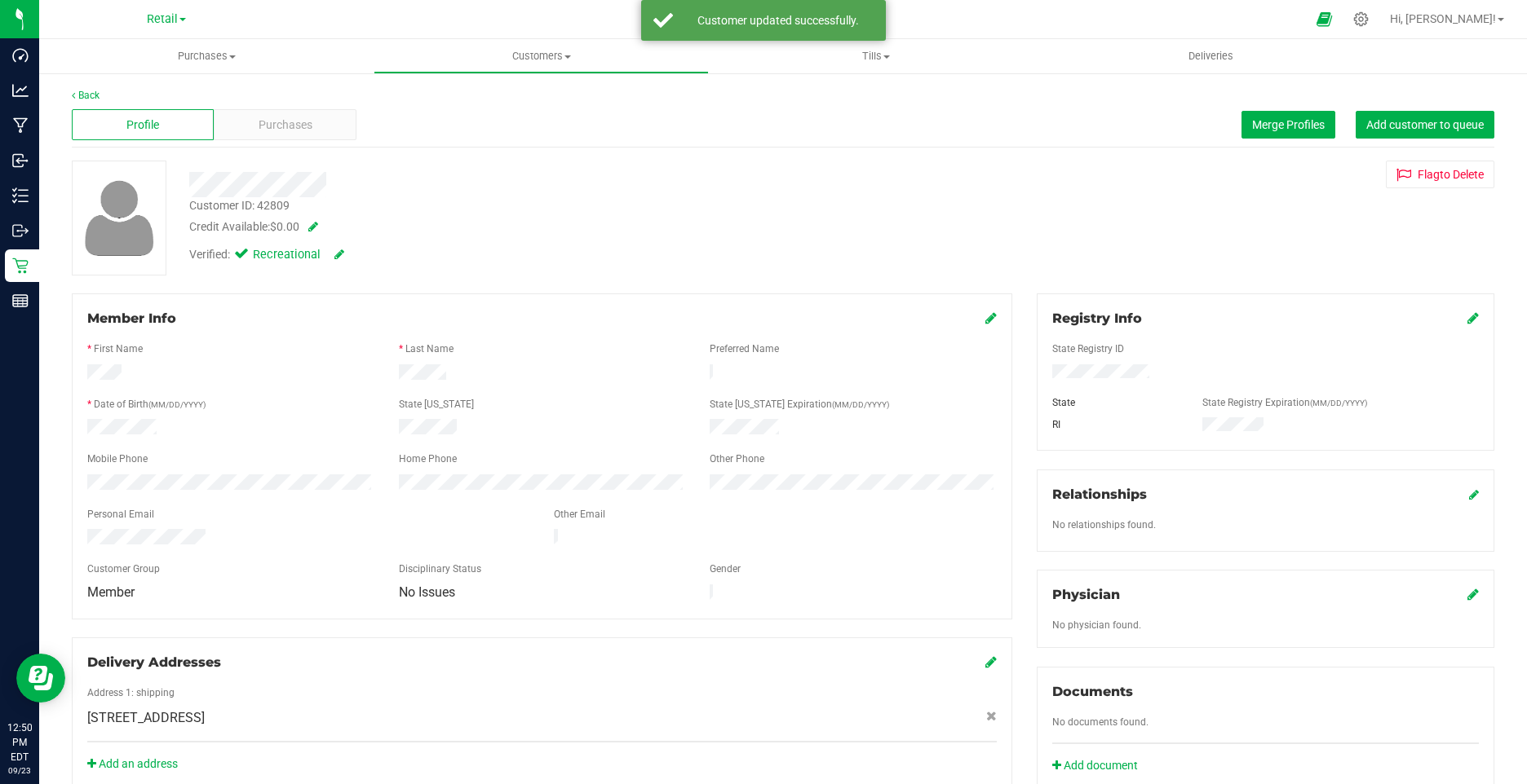
click at [976, 316] on div "Member Info" at bounding box center [542, 319] width 909 height 20
click at [985, 316] on icon at bounding box center [991, 317] width 12 height 13
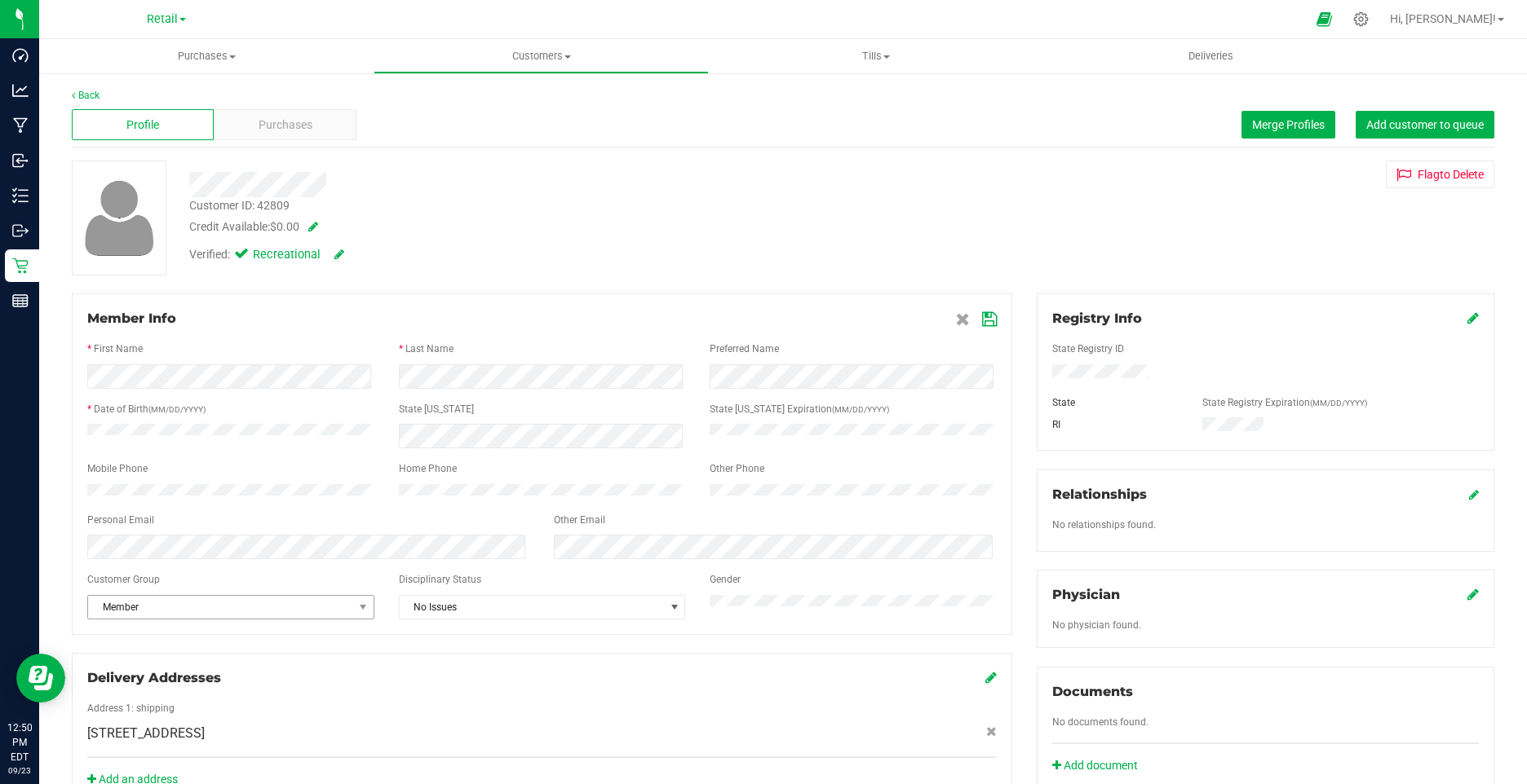
click at [225, 614] on span "Member" at bounding box center [221, 607] width 265 height 22
click at [164, 639] on li "None" at bounding box center [228, 644] width 282 height 24
click at [983, 318] on icon at bounding box center [989, 319] width 15 height 13
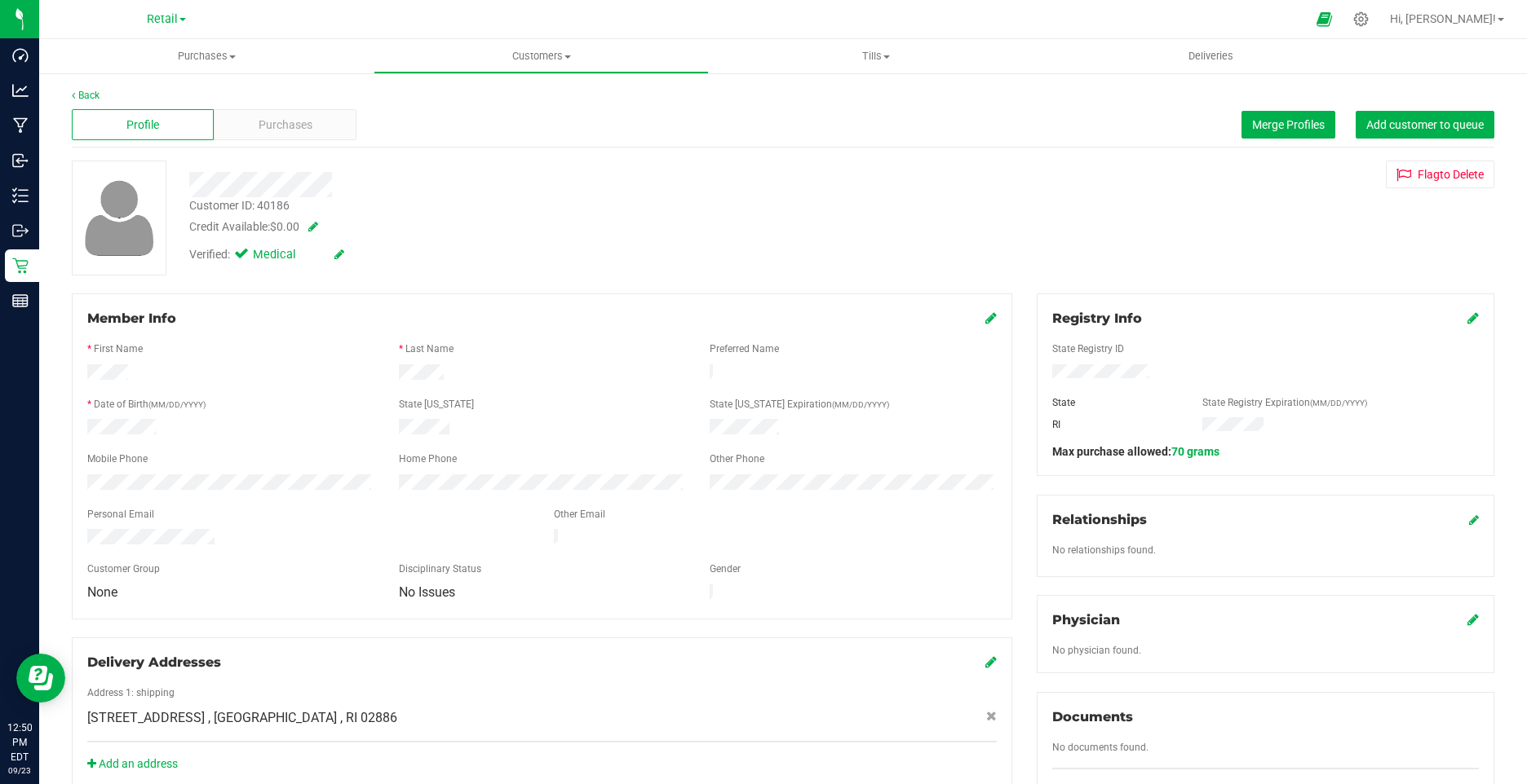
click at [331, 252] on div "Verified: Medical" at bounding box center [266, 255] width 155 height 18
click at [334, 253] on div "Verified: Medical" at bounding box center [266, 255] width 155 height 18
click at [336, 256] on icon at bounding box center [340, 255] width 10 height 12
click at [242, 262] on span at bounding box center [244, 256] width 15 height 15
click at [0, 0] on input "Medical" at bounding box center [0, 0] width 0 height 0
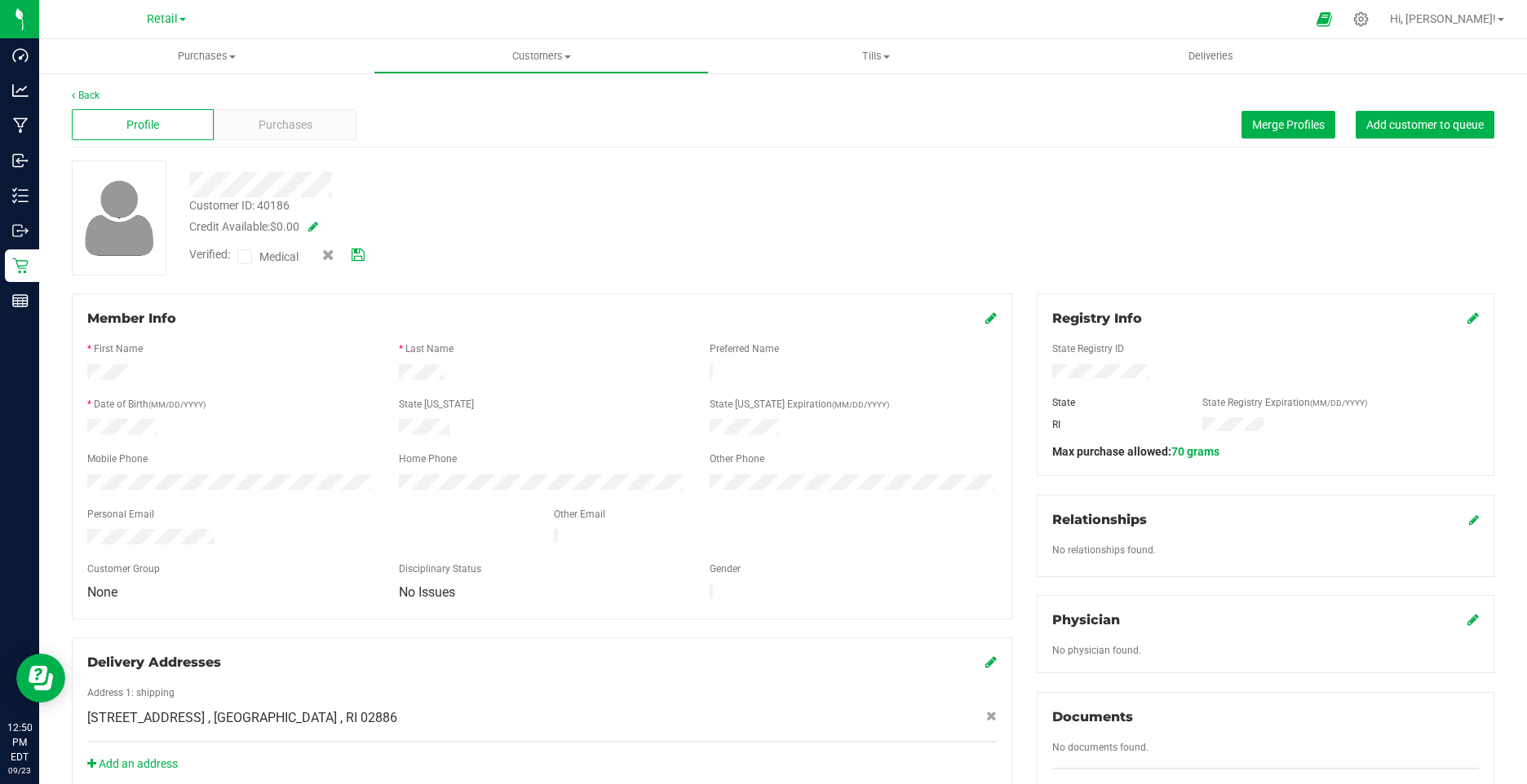
click at [358, 258] on icon at bounding box center [357, 255] width 13 height 12
click at [342, 252] on icon at bounding box center [340, 255] width 10 height 12
click at [246, 256] on icon at bounding box center [245, 256] width 11 height 0
click at [0, 0] on input "Medical" at bounding box center [0, 0] width 0 height 0
click at [356, 256] on icon at bounding box center [357, 255] width 13 height 12
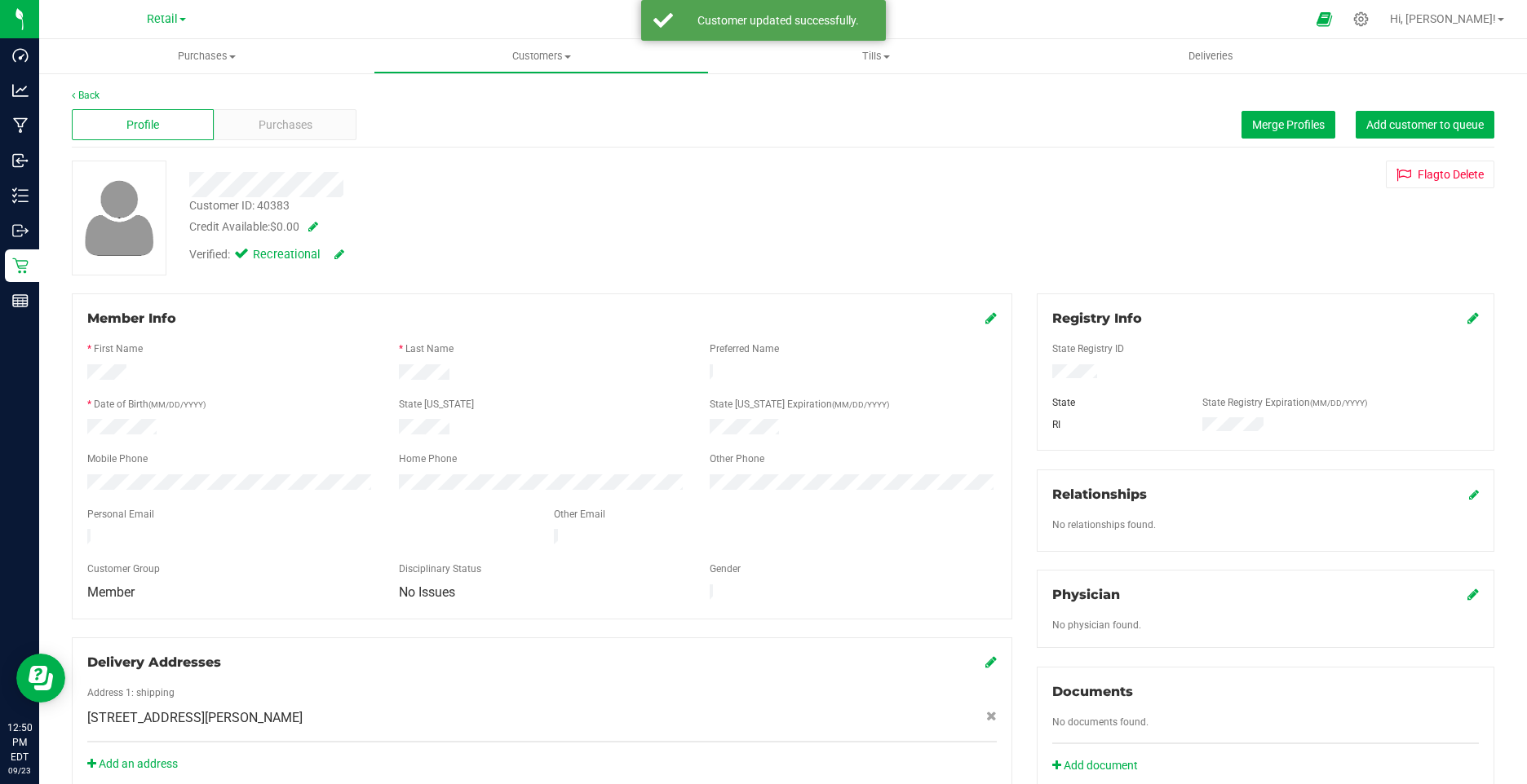
click at [985, 320] on icon at bounding box center [991, 317] width 12 height 13
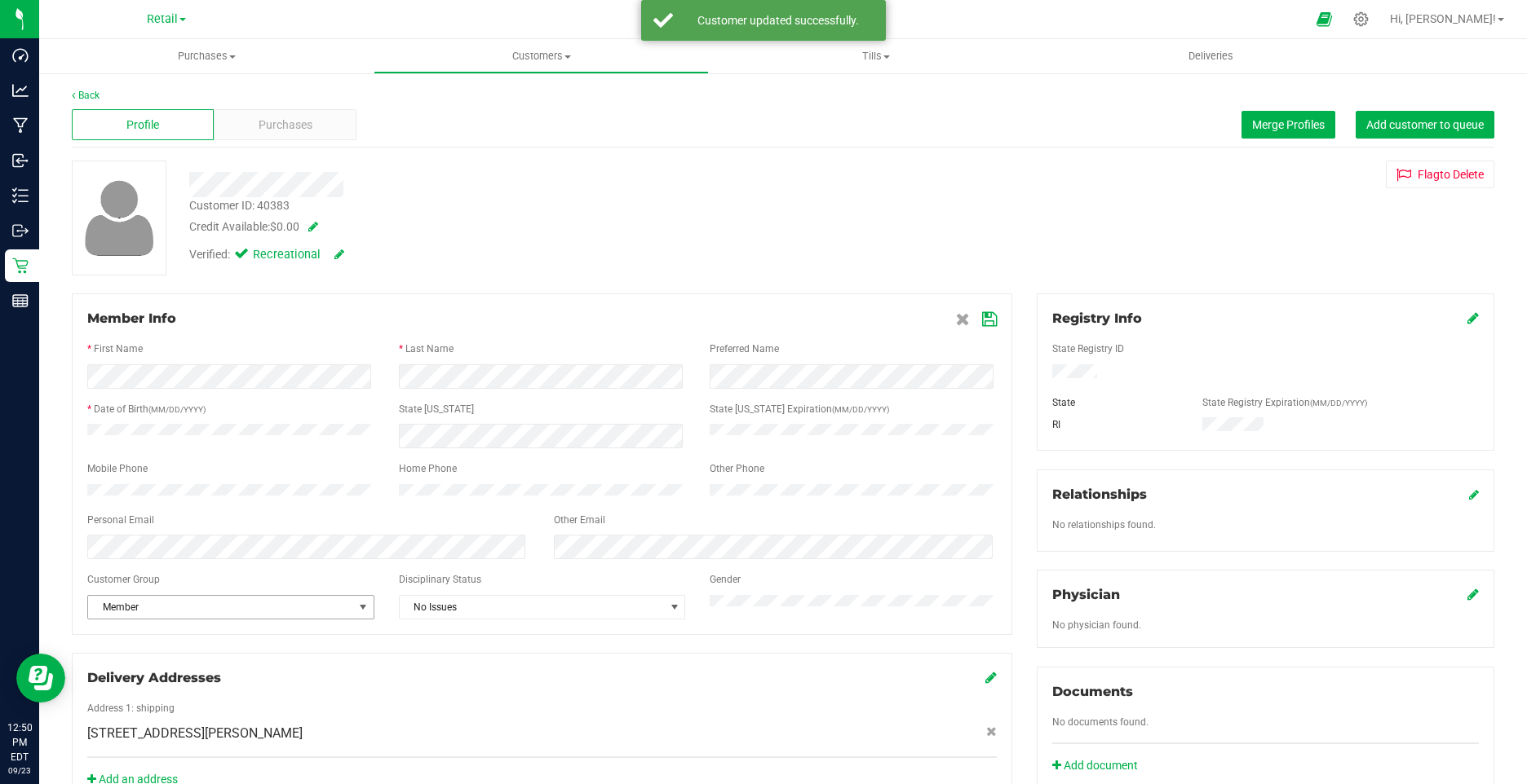
click at [117, 616] on span "Member" at bounding box center [221, 607] width 265 height 22
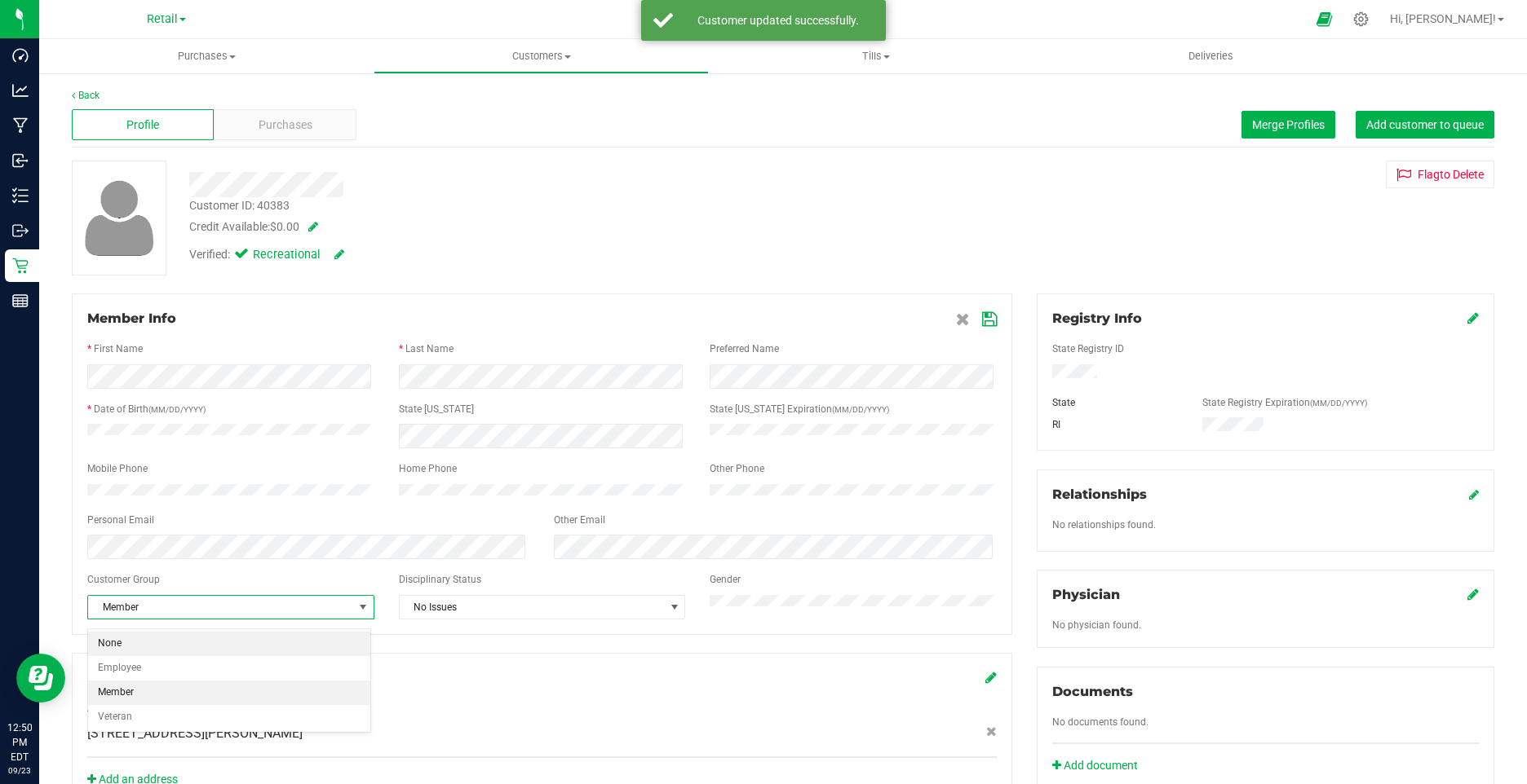
click at [121, 640] on li "None" at bounding box center [228, 644] width 282 height 24
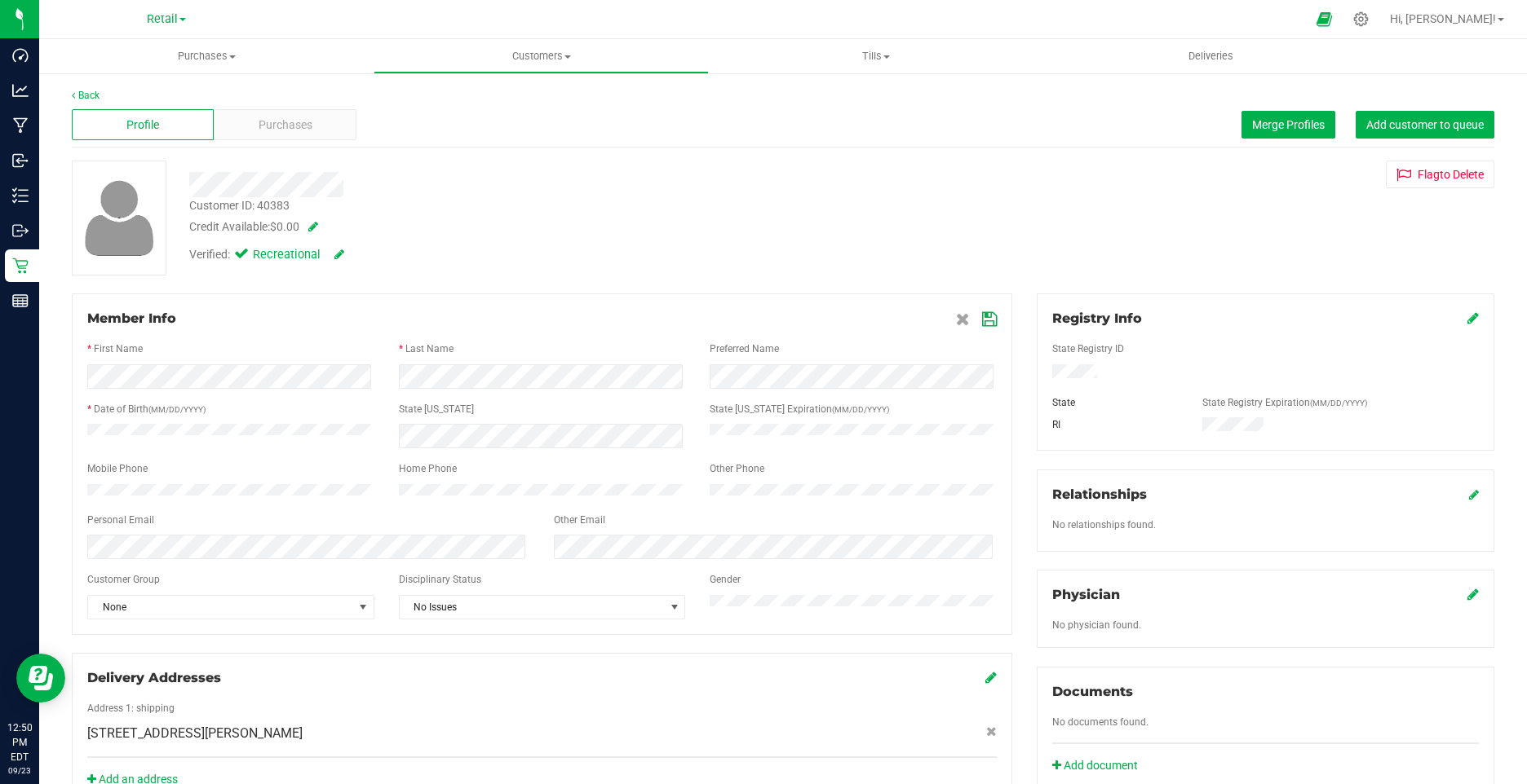
click at [985, 317] on icon at bounding box center [989, 319] width 15 height 13
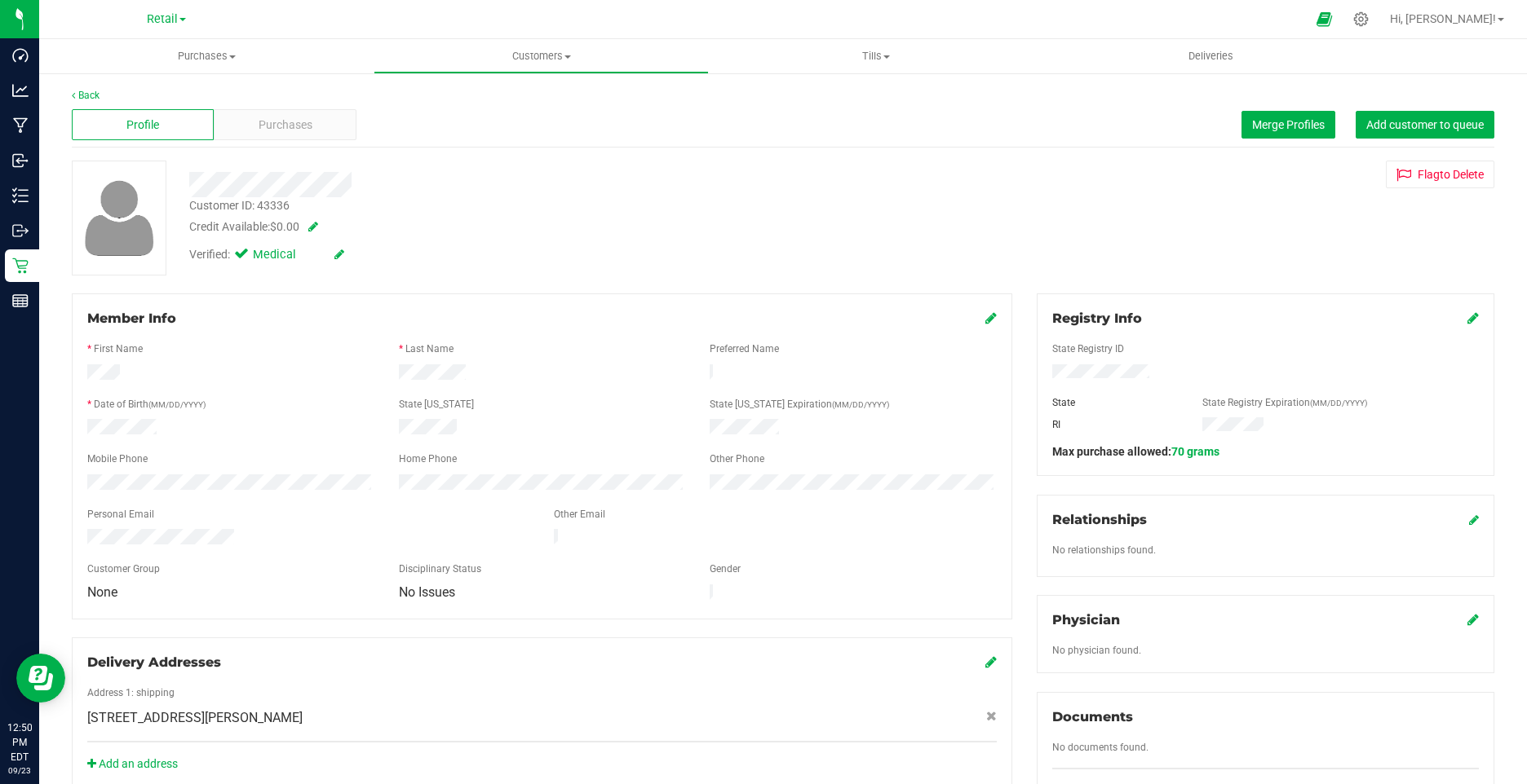
click at [339, 257] on icon at bounding box center [340, 255] width 10 height 12
click at [249, 256] on icon at bounding box center [245, 256] width 11 height 0
click at [0, 0] on input "Medical" at bounding box center [0, 0] width 0 height 0
drag, startPoint x: 360, startPoint y: 251, endPoint x: 402, endPoint y: 198, distance: 67.6
click at [361, 251] on icon at bounding box center [357, 255] width 13 height 12
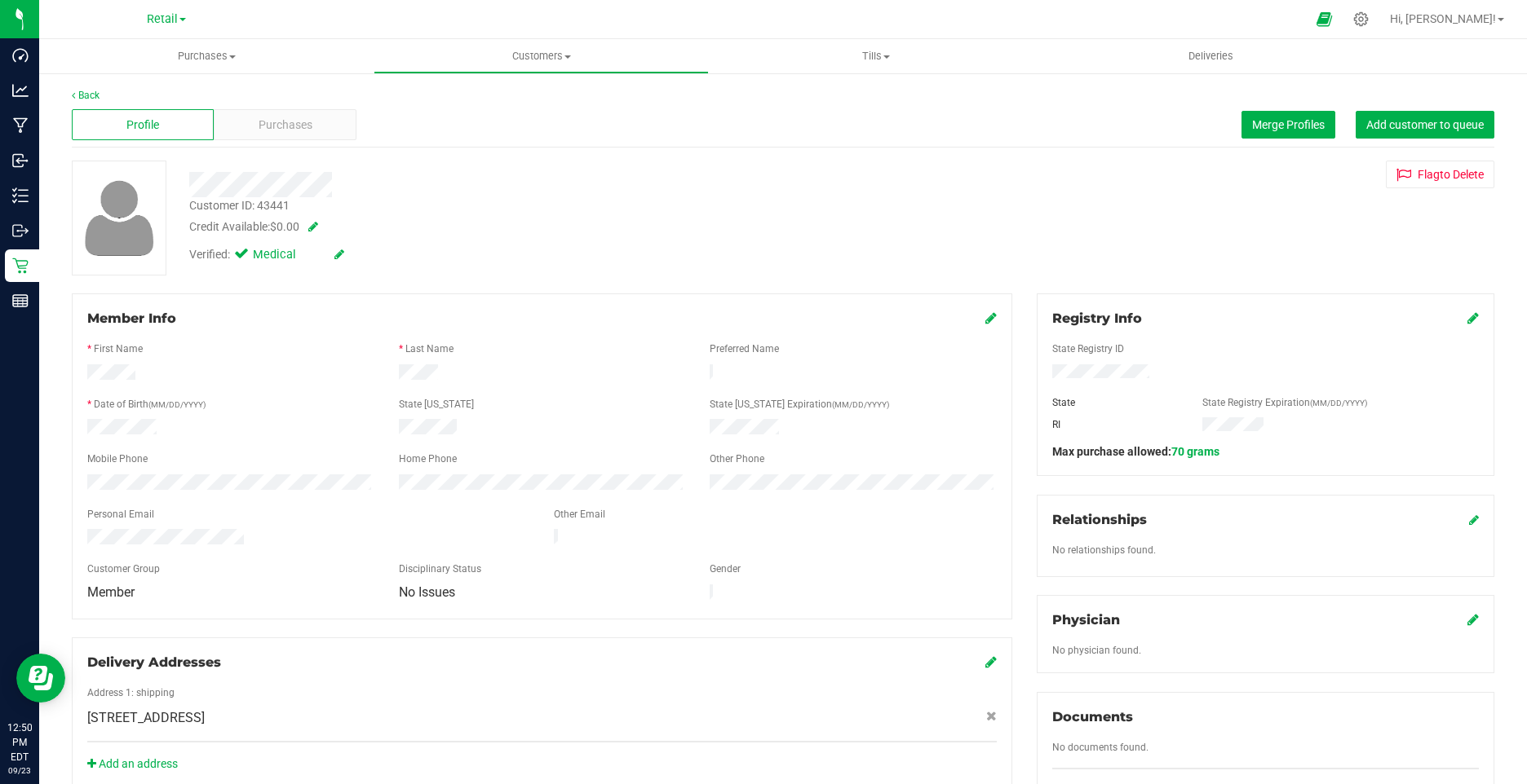
click at [337, 256] on icon at bounding box center [340, 255] width 10 height 12
click at [242, 256] on icon at bounding box center [245, 256] width 11 height 0
click at [0, 0] on input "Medical" at bounding box center [0, 0] width 0 height 0
click at [357, 255] on icon at bounding box center [357, 255] width 13 height 12
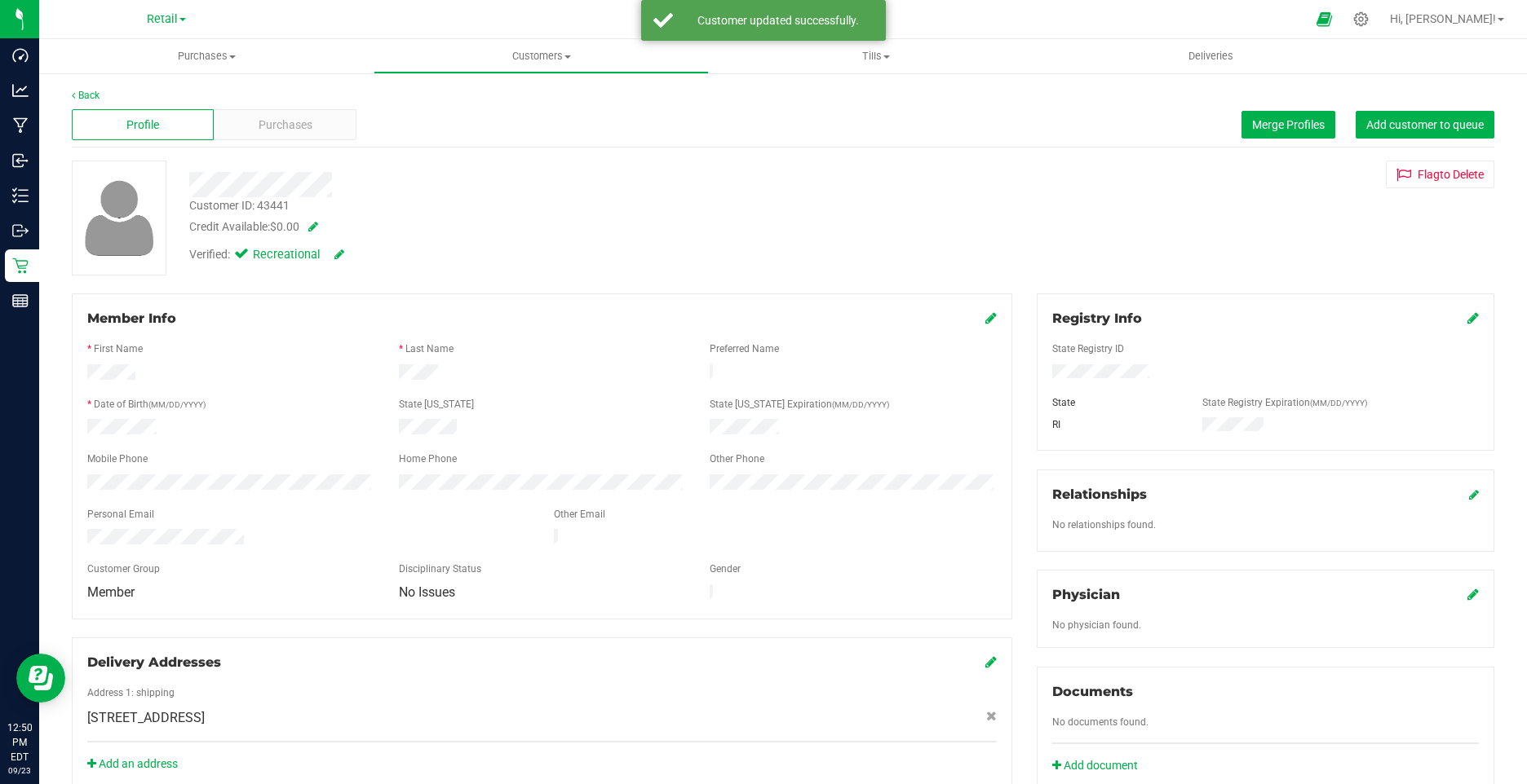
click at [985, 316] on icon at bounding box center [991, 317] width 12 height 13
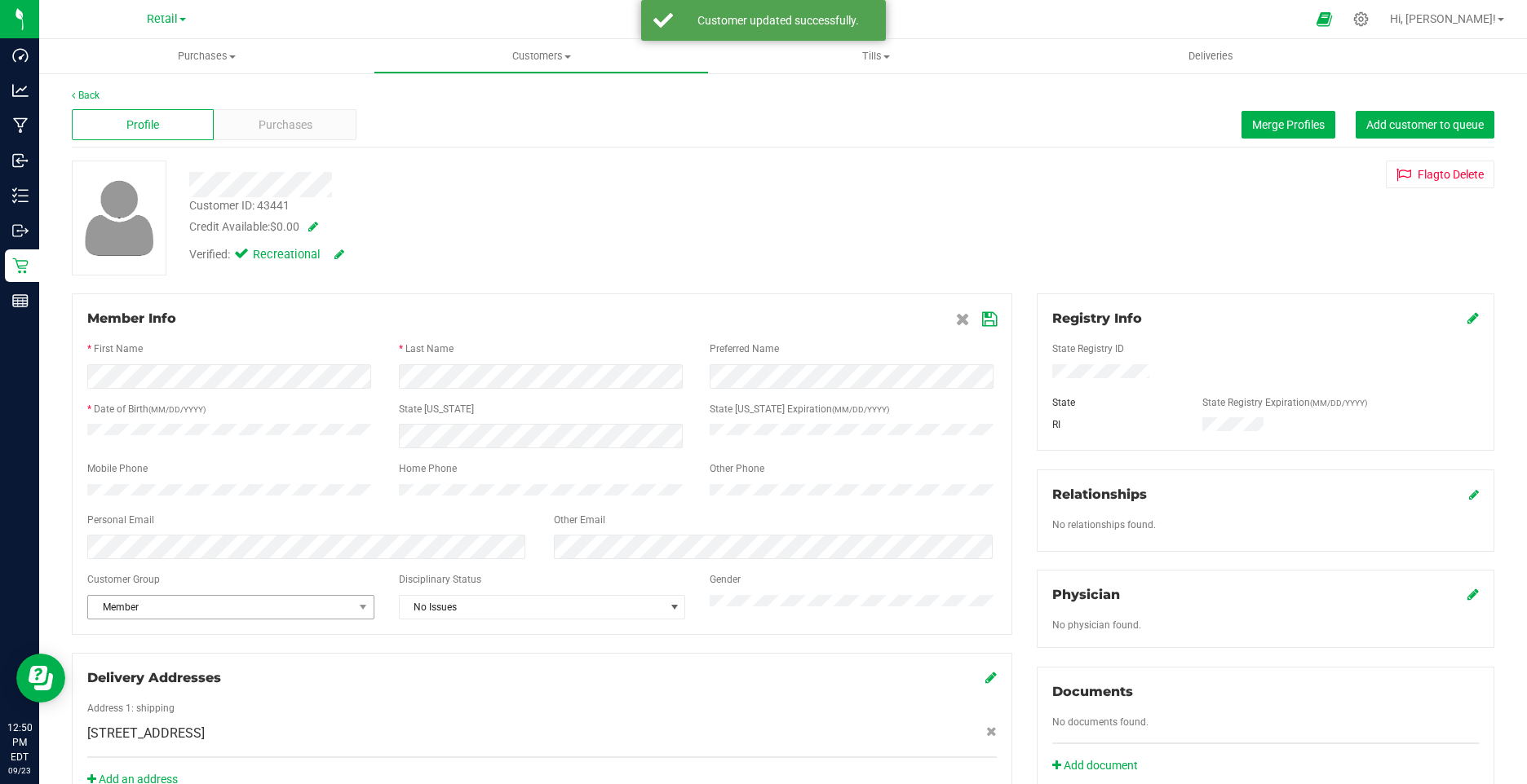
click at [183, 619] on span "Member" at bounding box center [221, 607] width 265 height 22
click at [169, 617] on span "Member" at bounding box center [221, 607] width 265 height 22
click at [171, 611] on span "Member" at bounding box center [221, 607] width 265 height 22
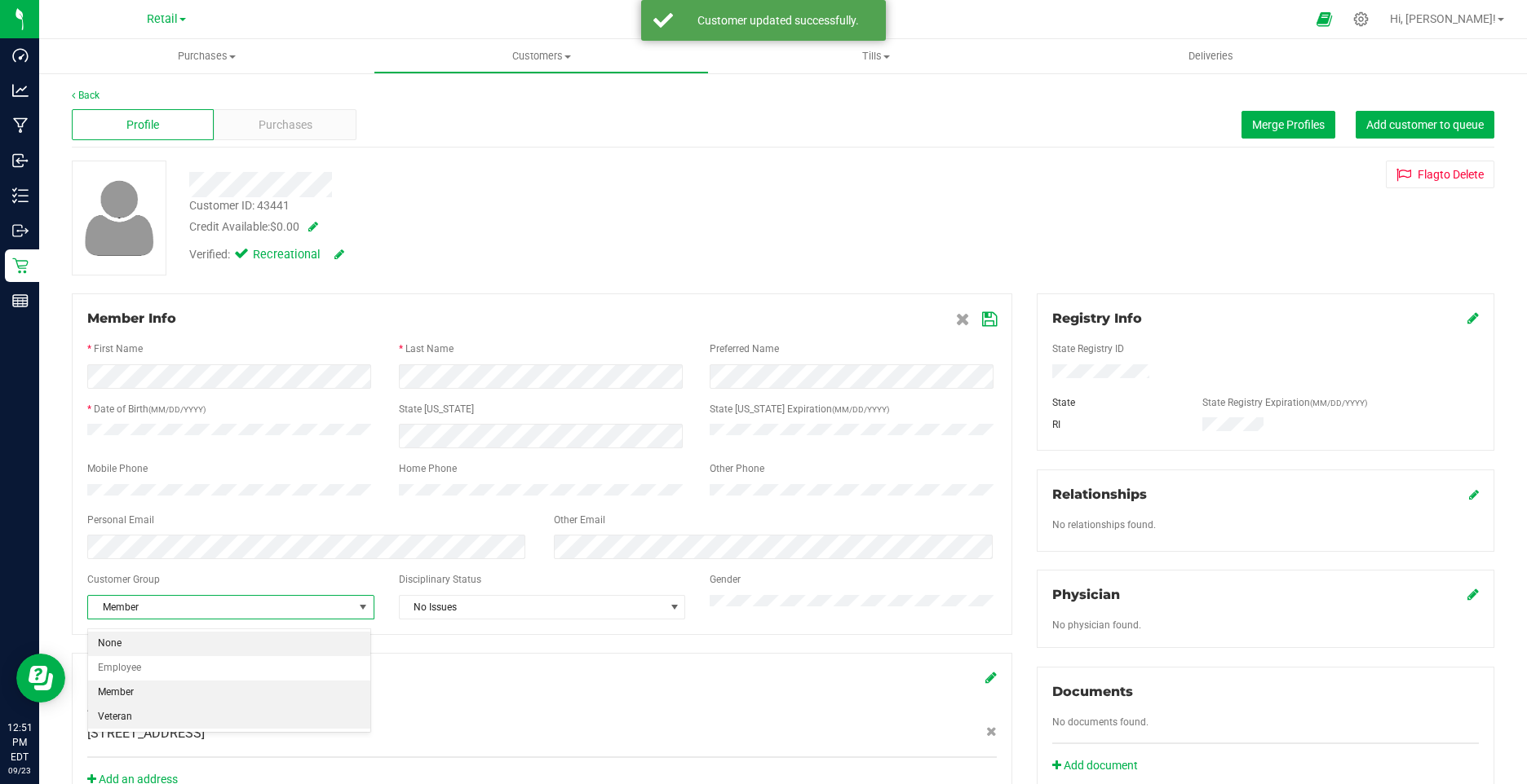
drag, startPoint x: 167, startPoint y: 647, endPoint x: 180, endPoint y: 646, distance: 13.0
click at [168, 648] on li "None" at bounding box center [228, 644] width 282 height 24
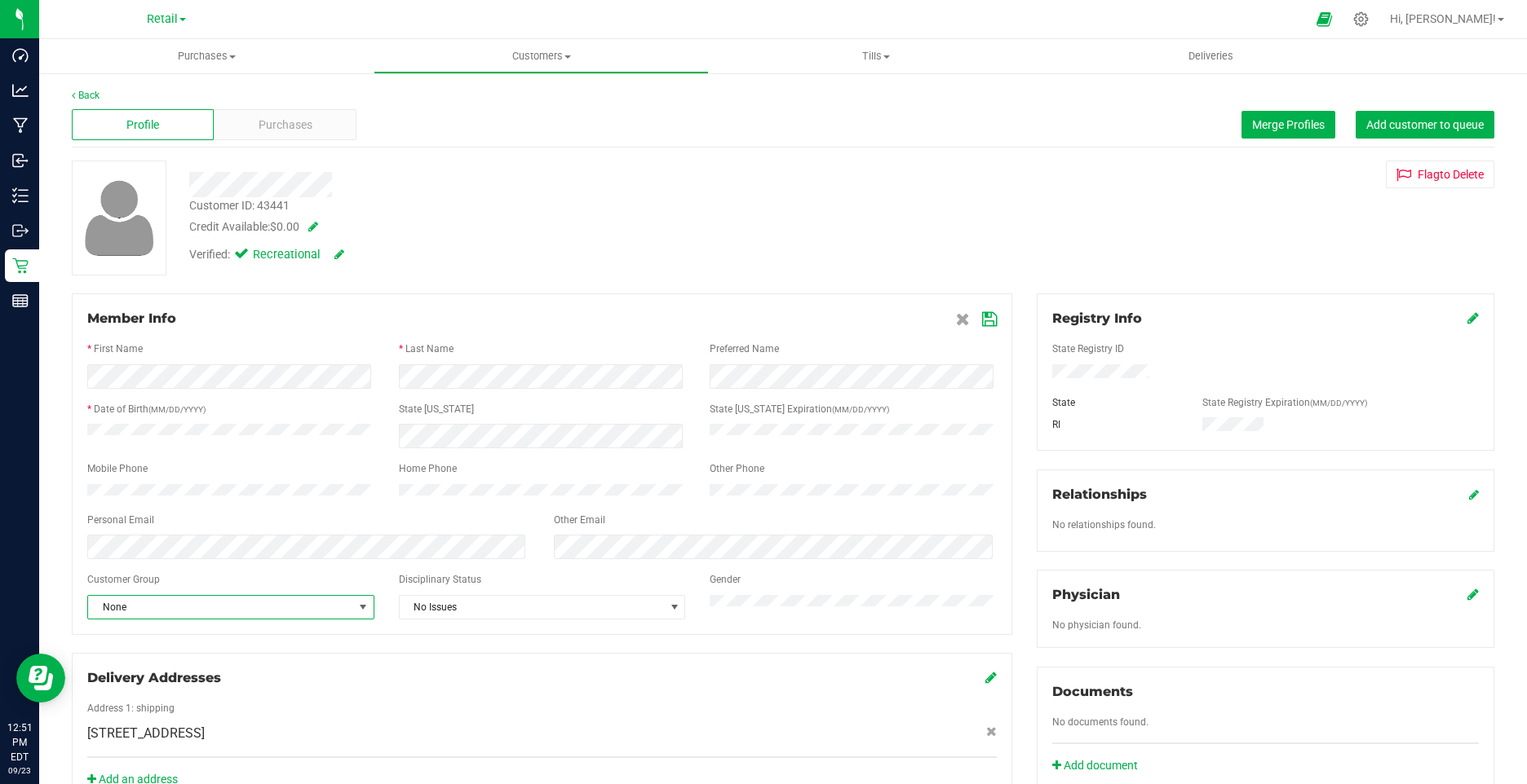
click at [986, 325] on icon at bounding box center [989, 319] width 15 height 13
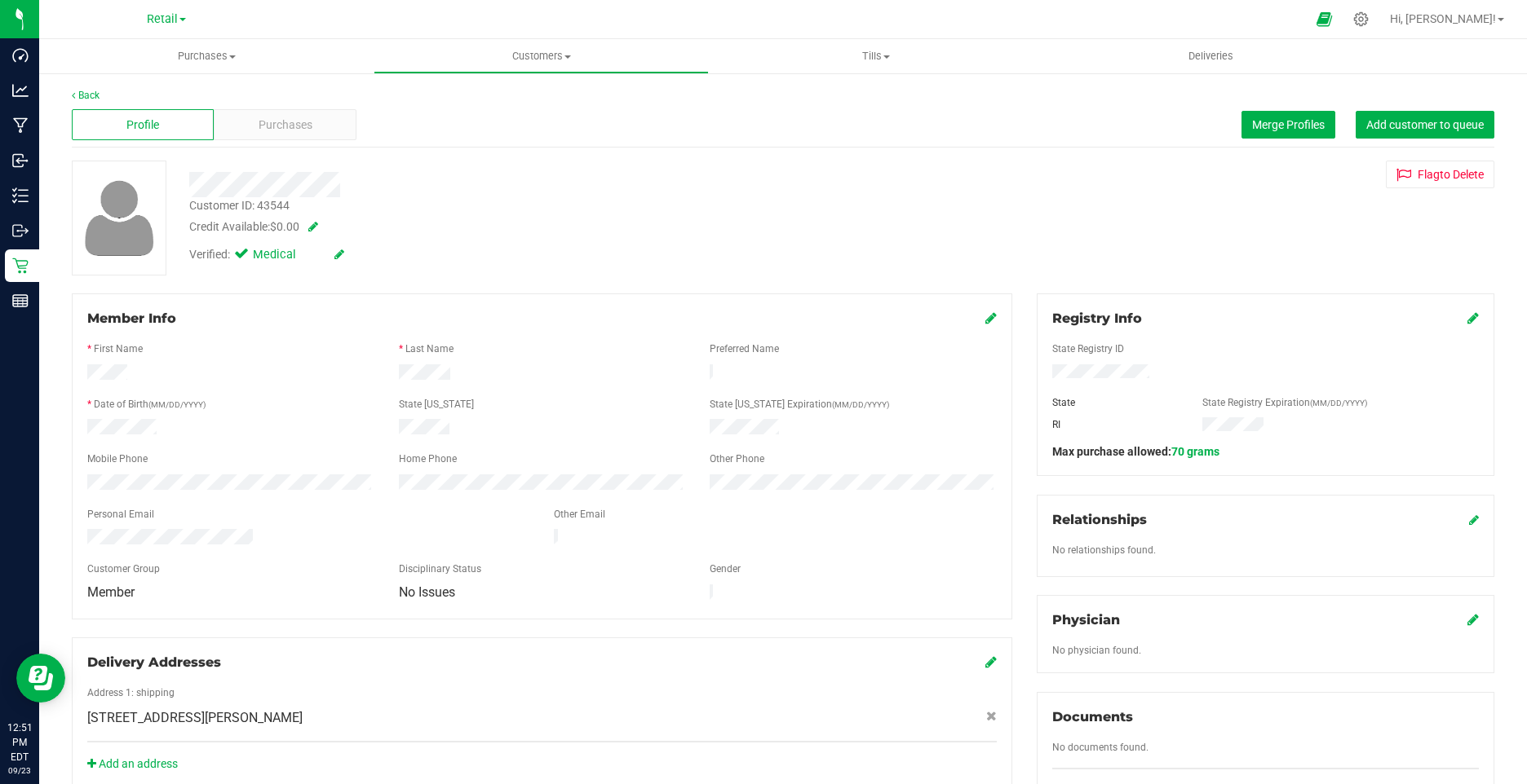
click at [340, 258] on icon at bounding box center [340, 255] width 10 height 12
click at [252, 257] on span at bounding box center [244, 256] width 15 height 15
click at [0, 0] on input "Medical" at bounding box center [0, 0] width 0 height 0
click at [356, 257] on icon at bounding box center [357, 255] width 13 height 12
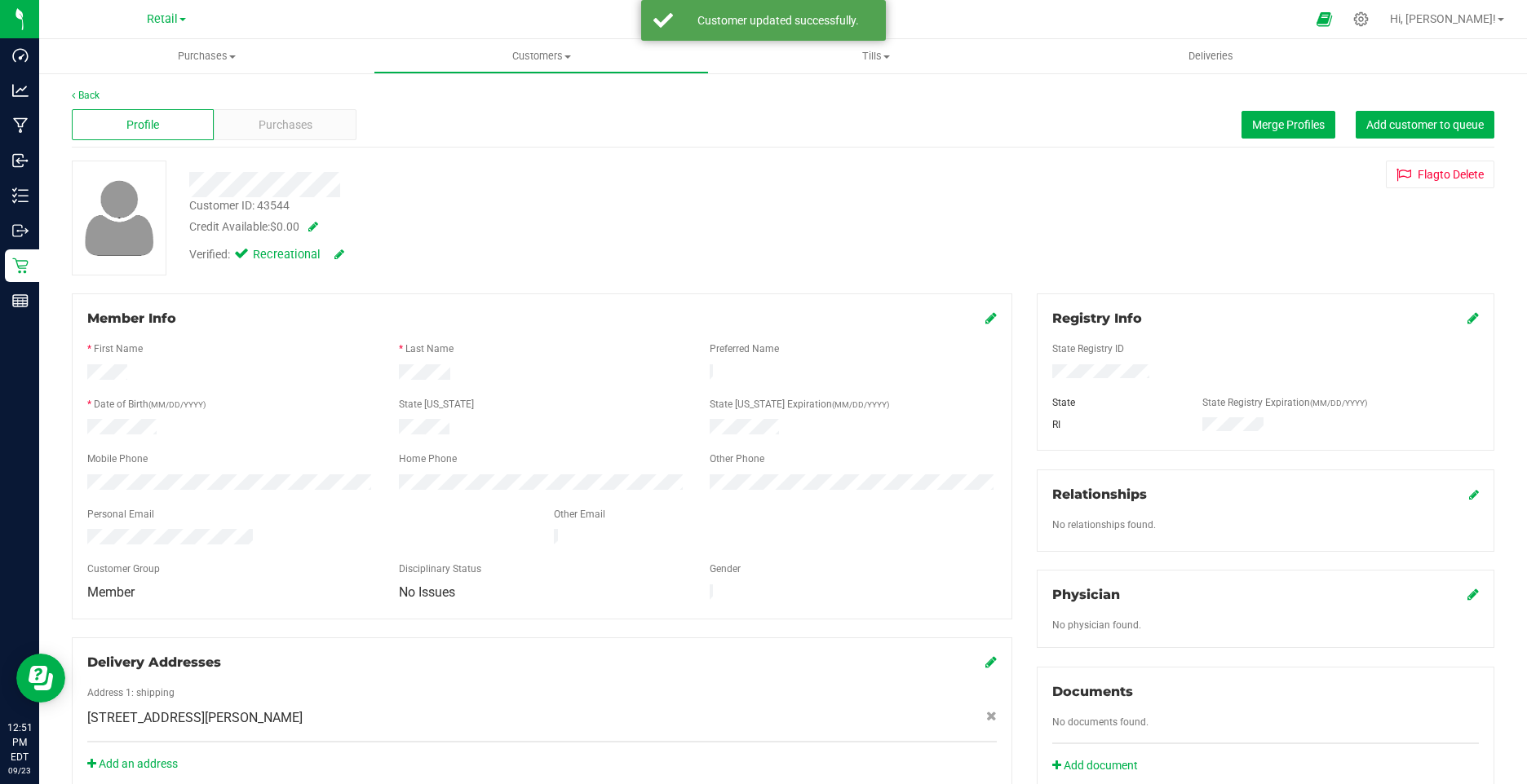
click at [985, 320] on icon at bounding box center [991, 317] width 12 height 13
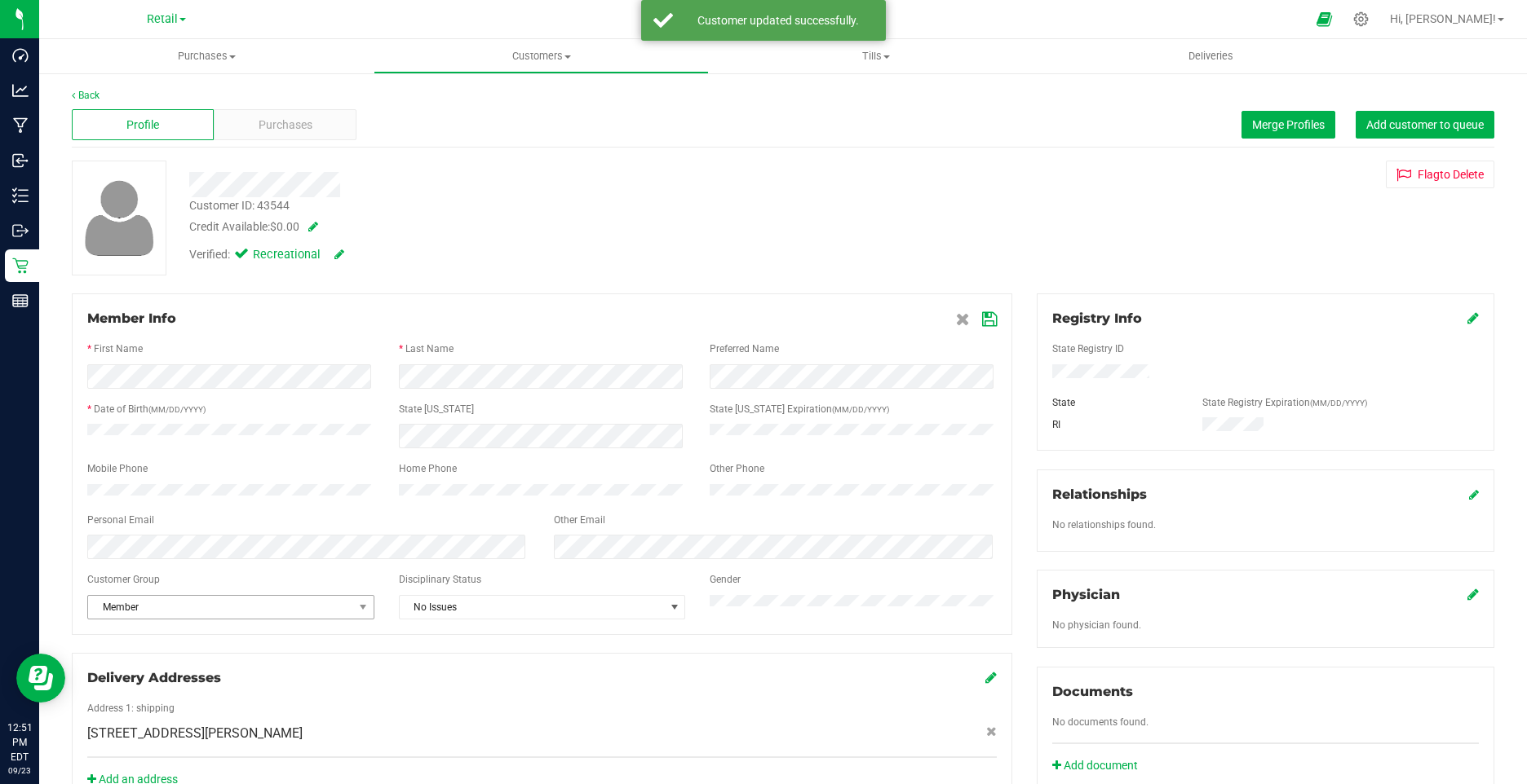
click at [261, 619] on span "Member" at bounding box center [221, 607] width 265 height 22
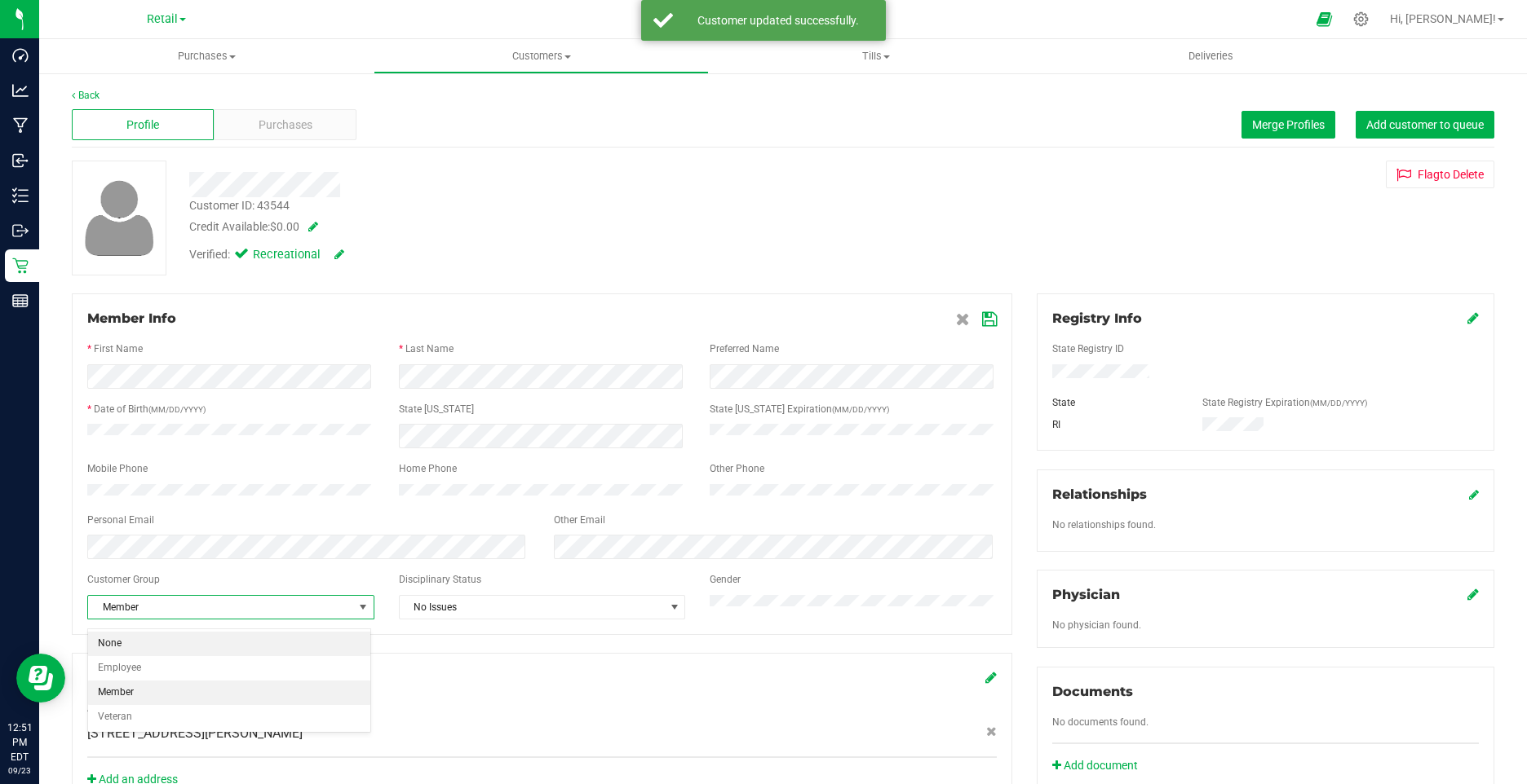
click at [180, 647] on li "None" at bounding box center [228, 644] width 282 height 24
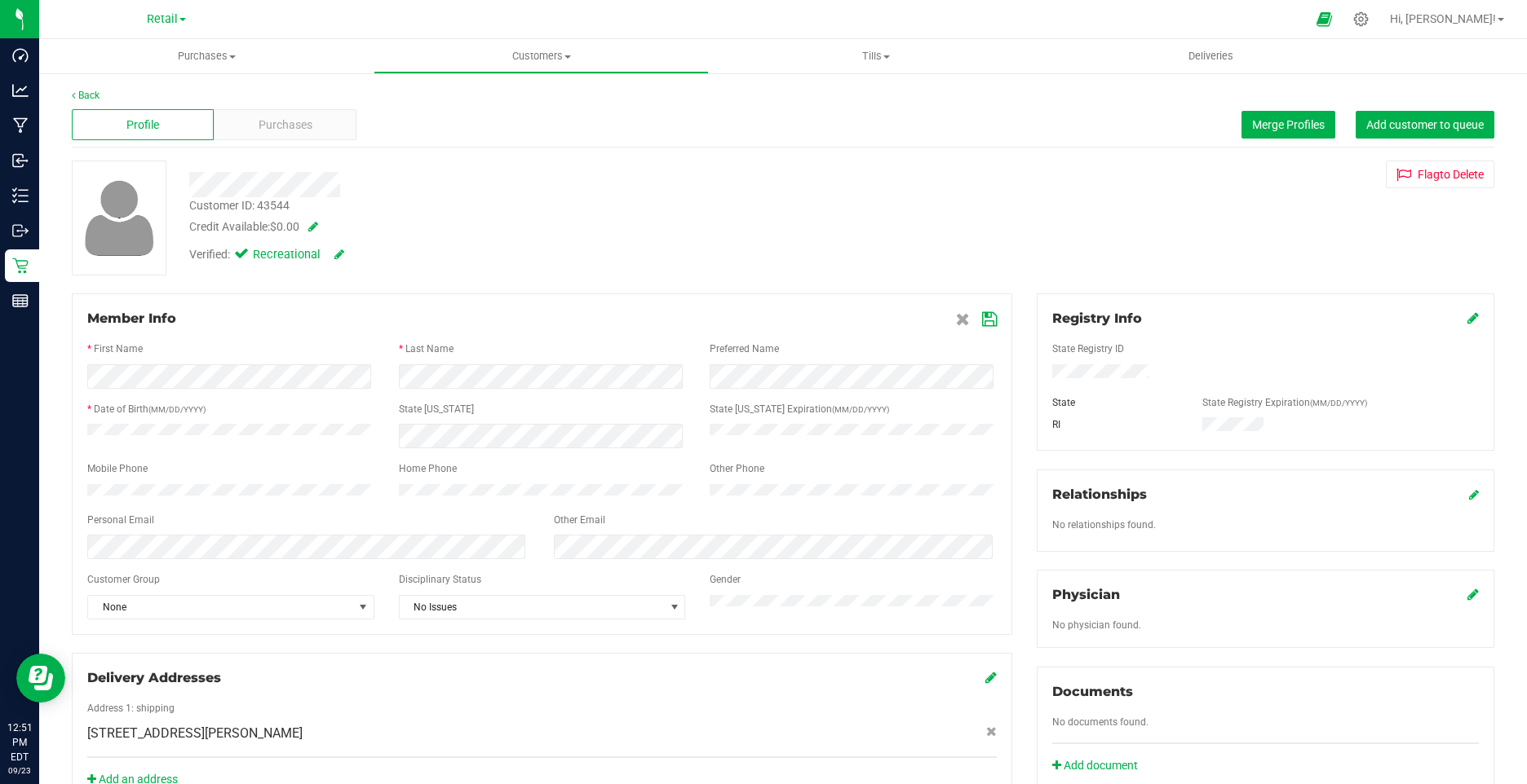
click at [983, 318] on icon at bounding box center [989, 319] width 15 height 13
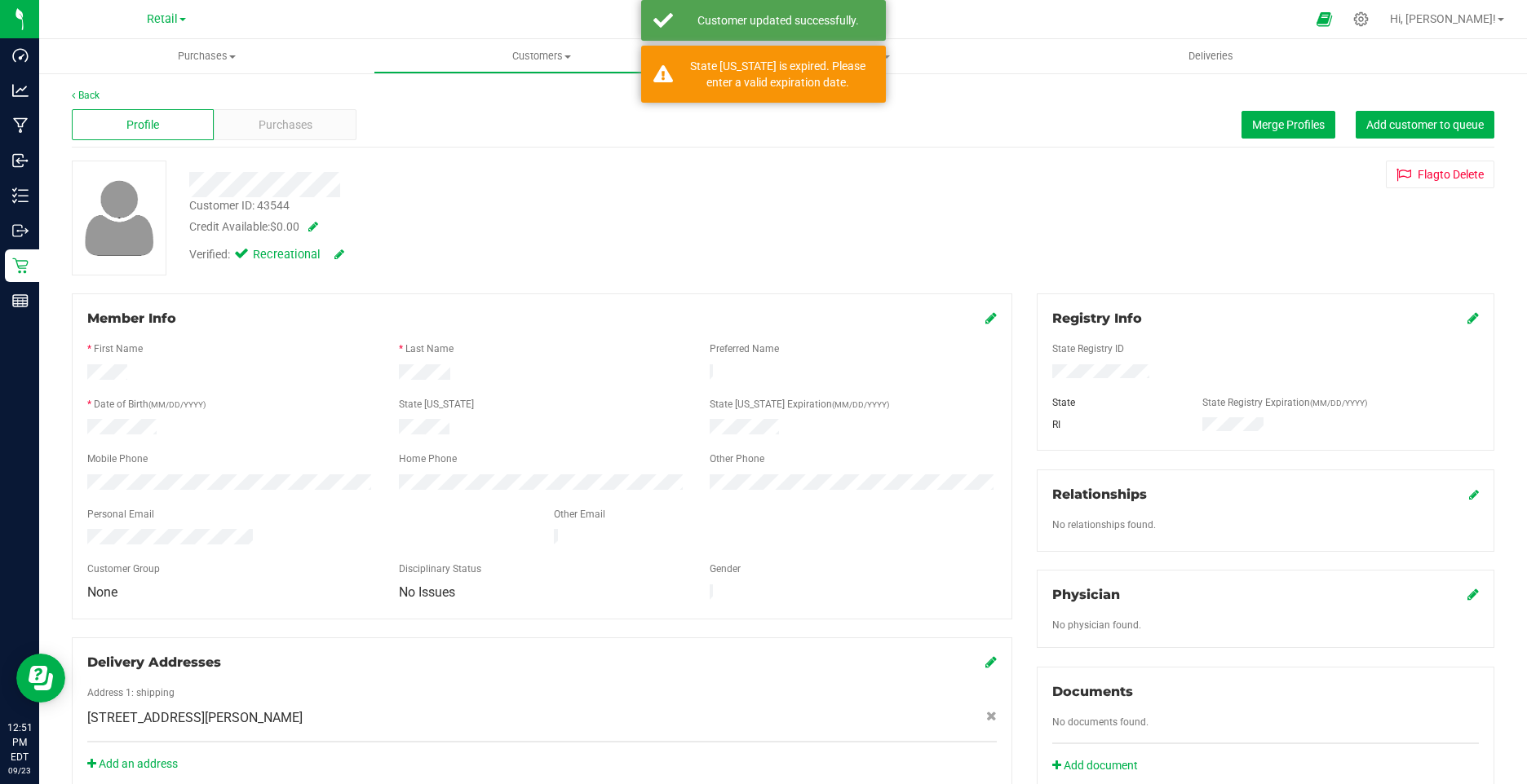
click at [694, 219] on div "Credit Available: $0.00" at bounding box center [539, 227] width 700 height 18
click at [587, 265] on div "Verified: Recreational" at bounding box center [539, 254] width 724 height 36
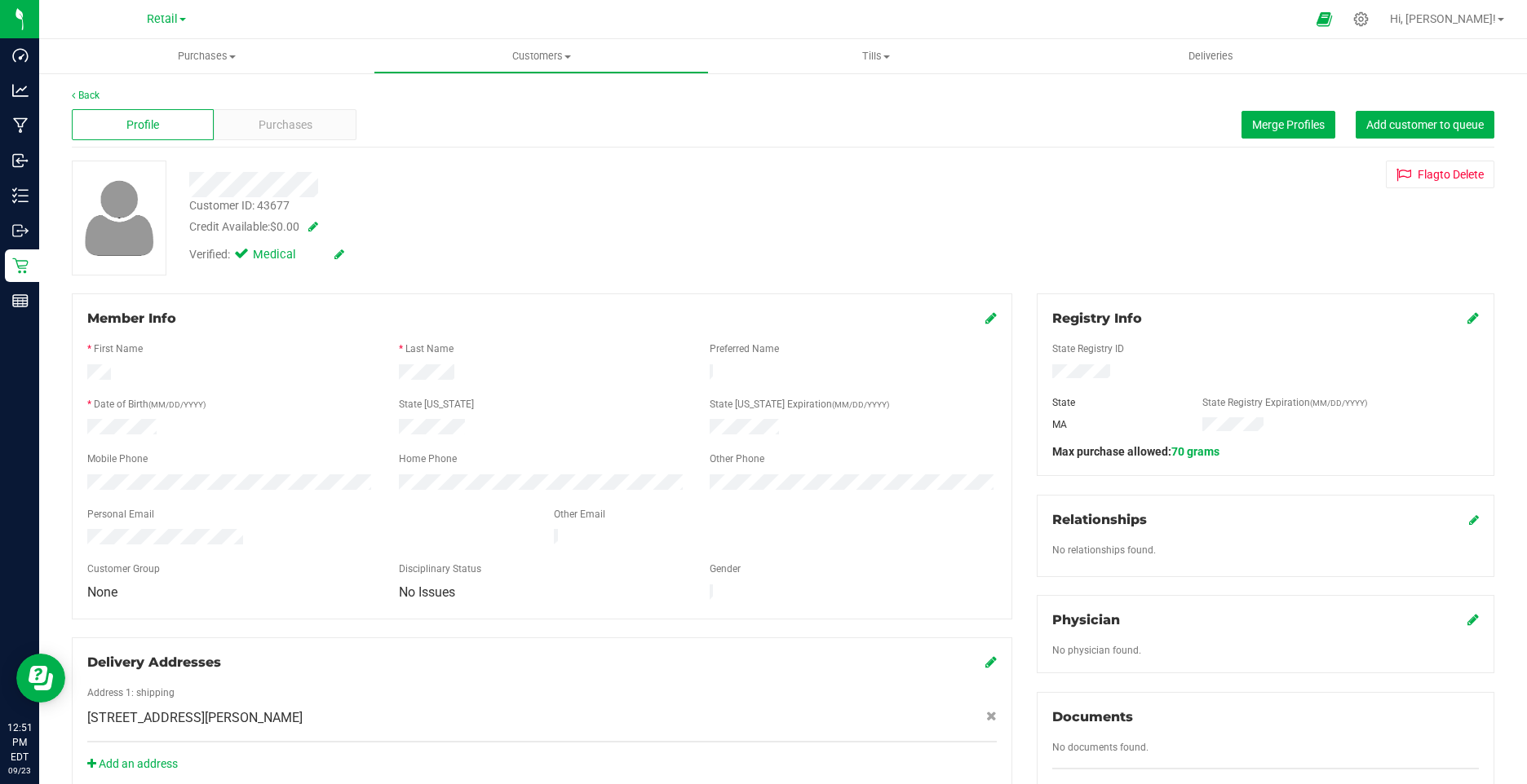
click at [340, 249] on icon at bounding box center [340, 255] width 10 height 12
click at [246, 256] on icon at bounding box center [245, 256] width 11 height 0
click at [0, 0] on input "Medical" at bounding box center [0, 0] width 0 height 0
click at [356, 250] on icon at bounding box center [357, 255] width 13 height 12
